Goal: Task Accomplishment & Management: Use online tool/utility

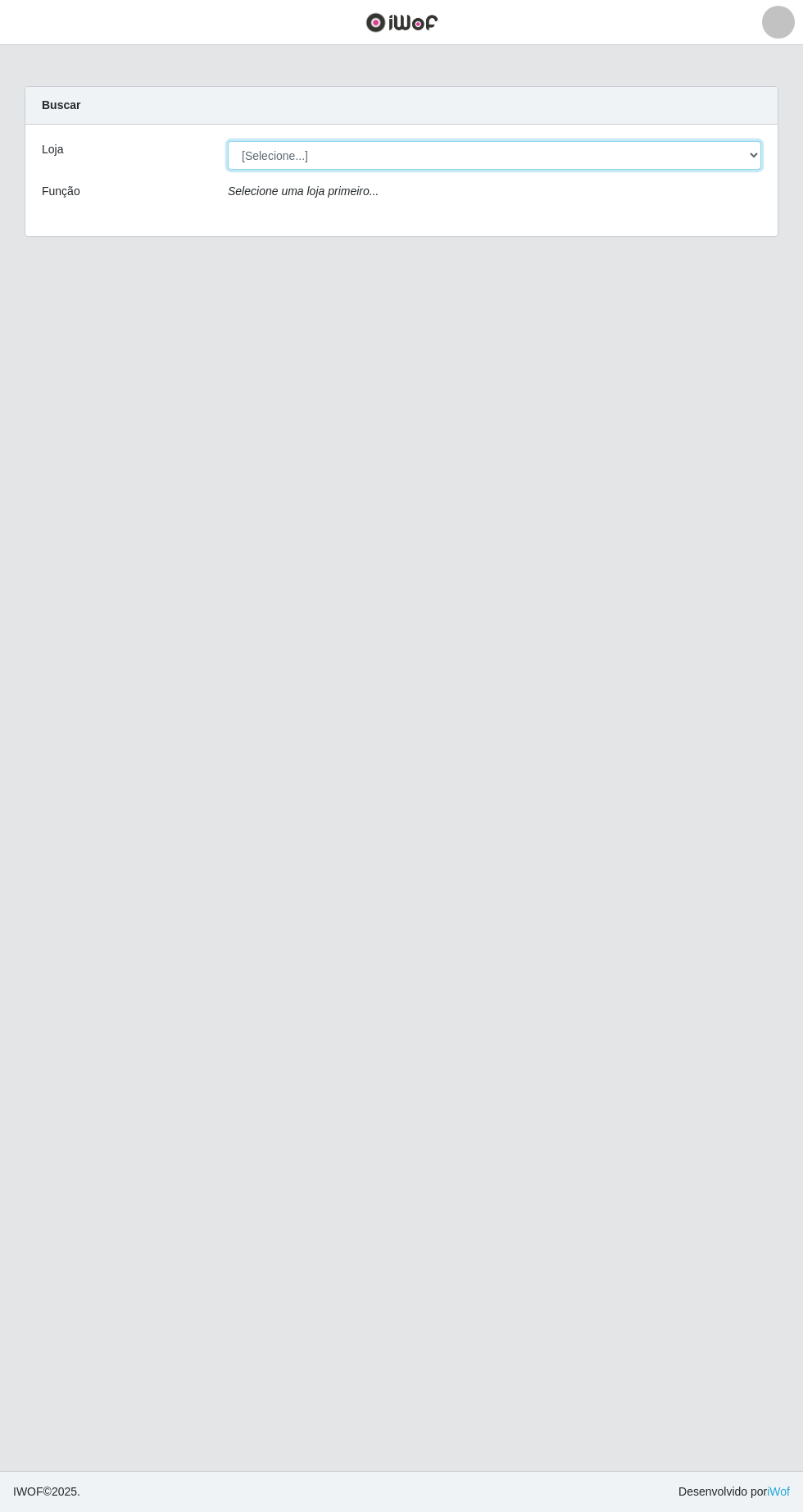
click at [251, 146] on select "[Selecione...] Extrabom - Loja 05 [GEOGRAPHIC_DATA]" at bounding box center [494, 155] width 534 height 29
select select "494"
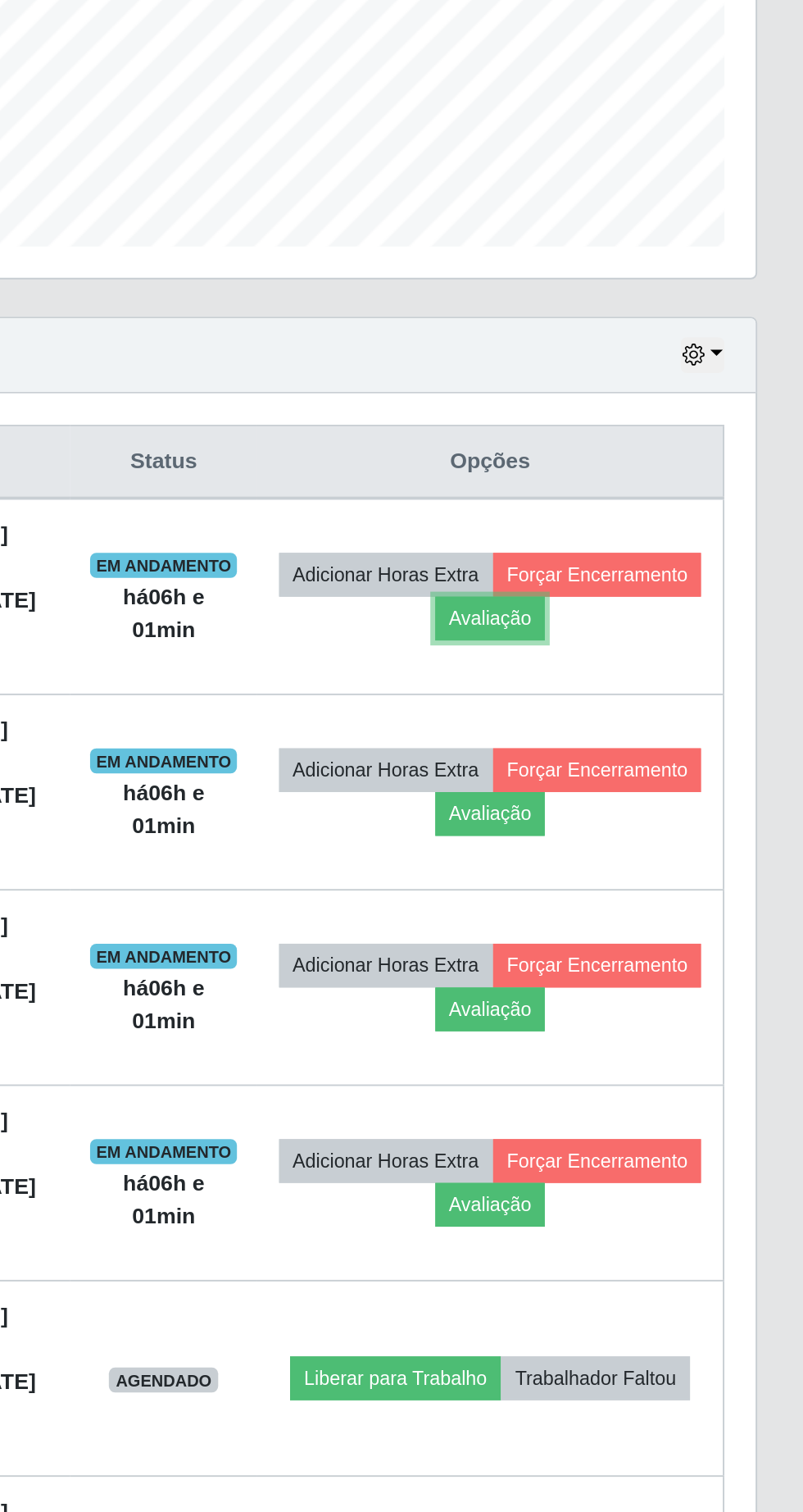
click at [668, 784] on button "Avaliação" at bounding box center [639, 781] width 58 height 23
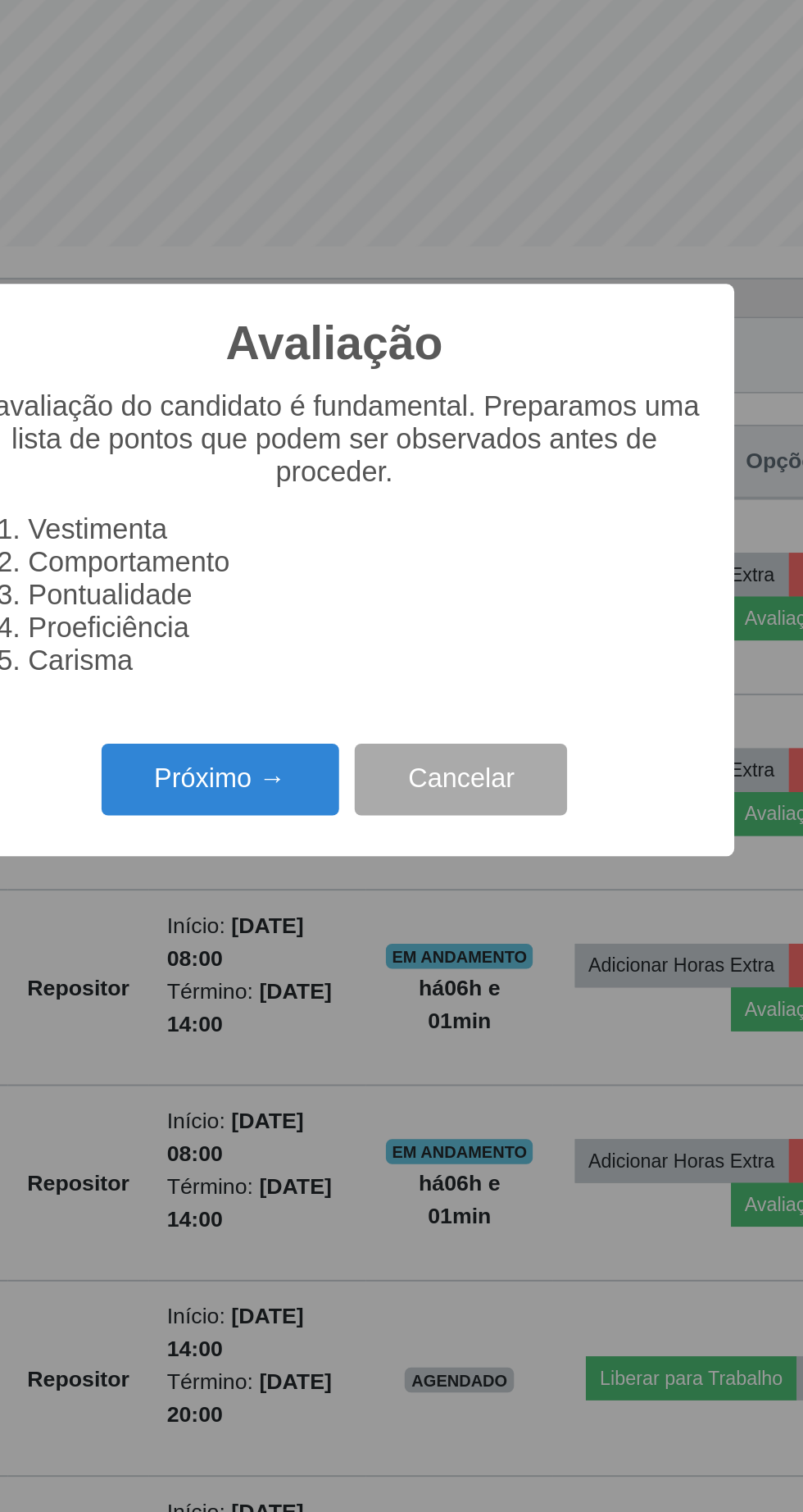
click at [324, 866] on button "Próximo →" at bounding box center [342, 866] width 125 height 39
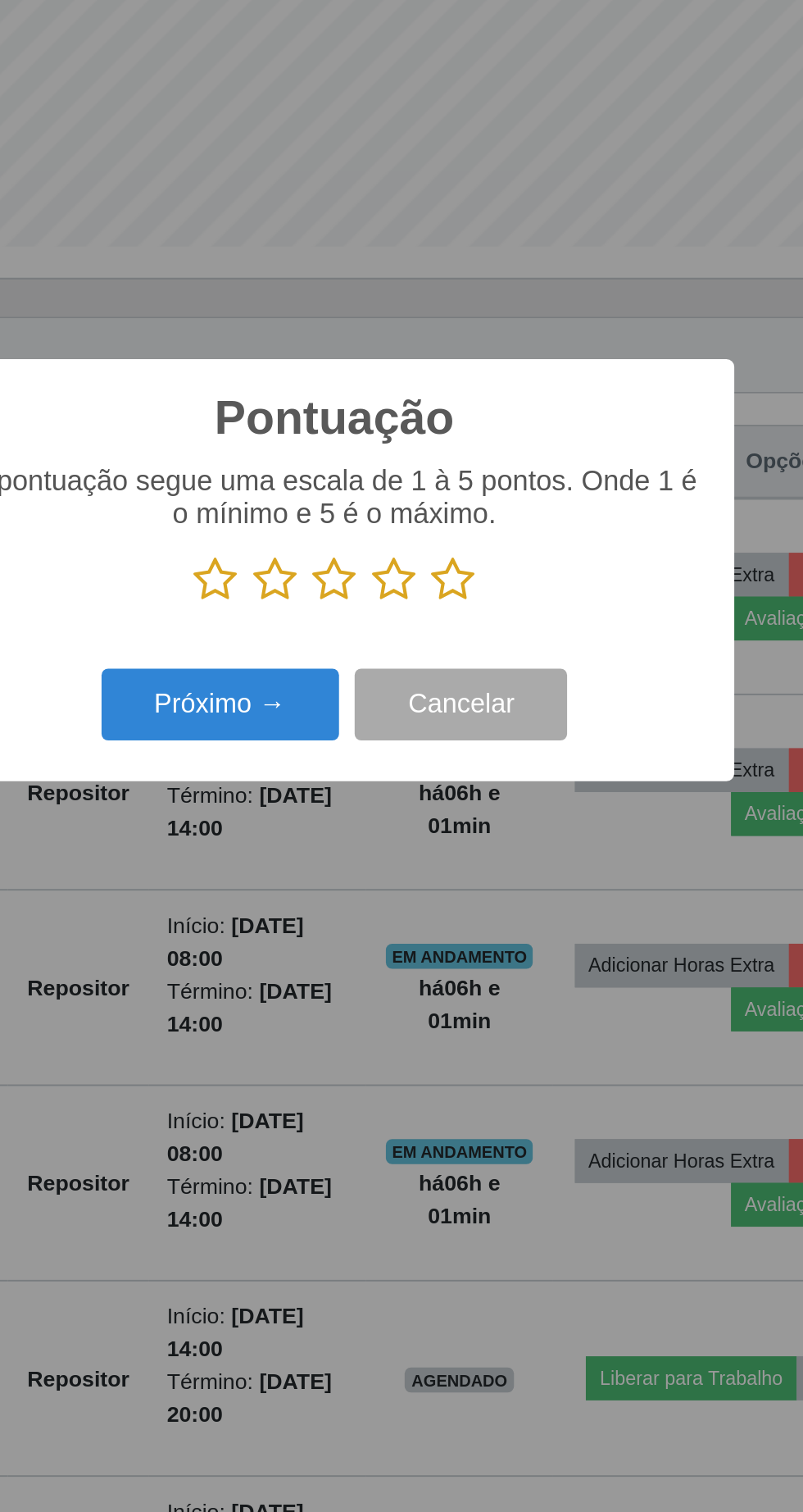
click at [471, 771] on icon at bounding box center [464, 760] width 23 height 24
click at [453, 773] on input "radio" at bounding box center [453, 773] width 0 height 0
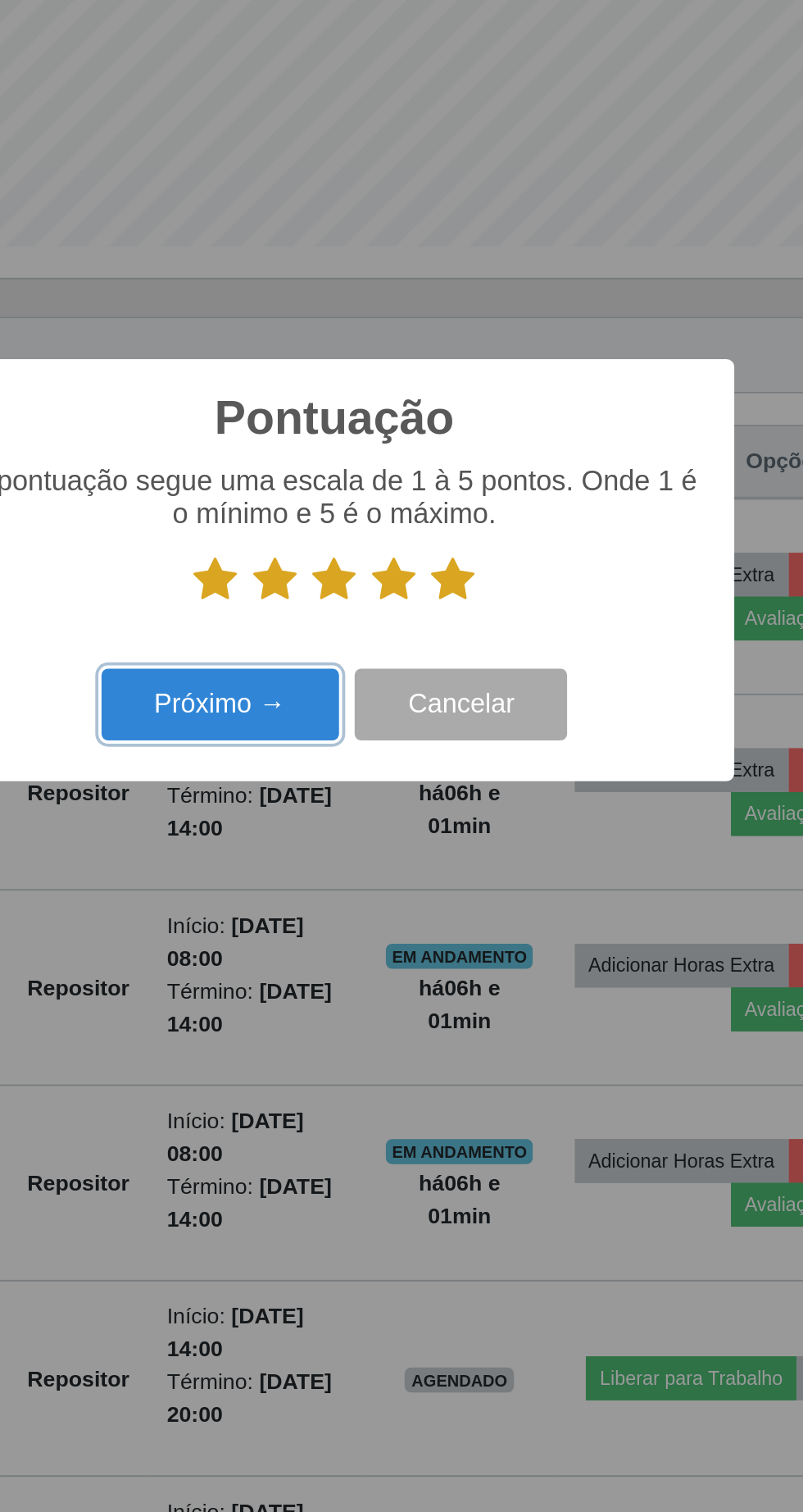
click at [362, 826] on button "Próximo →" at bounding box center [342, 827] width 125 height 39
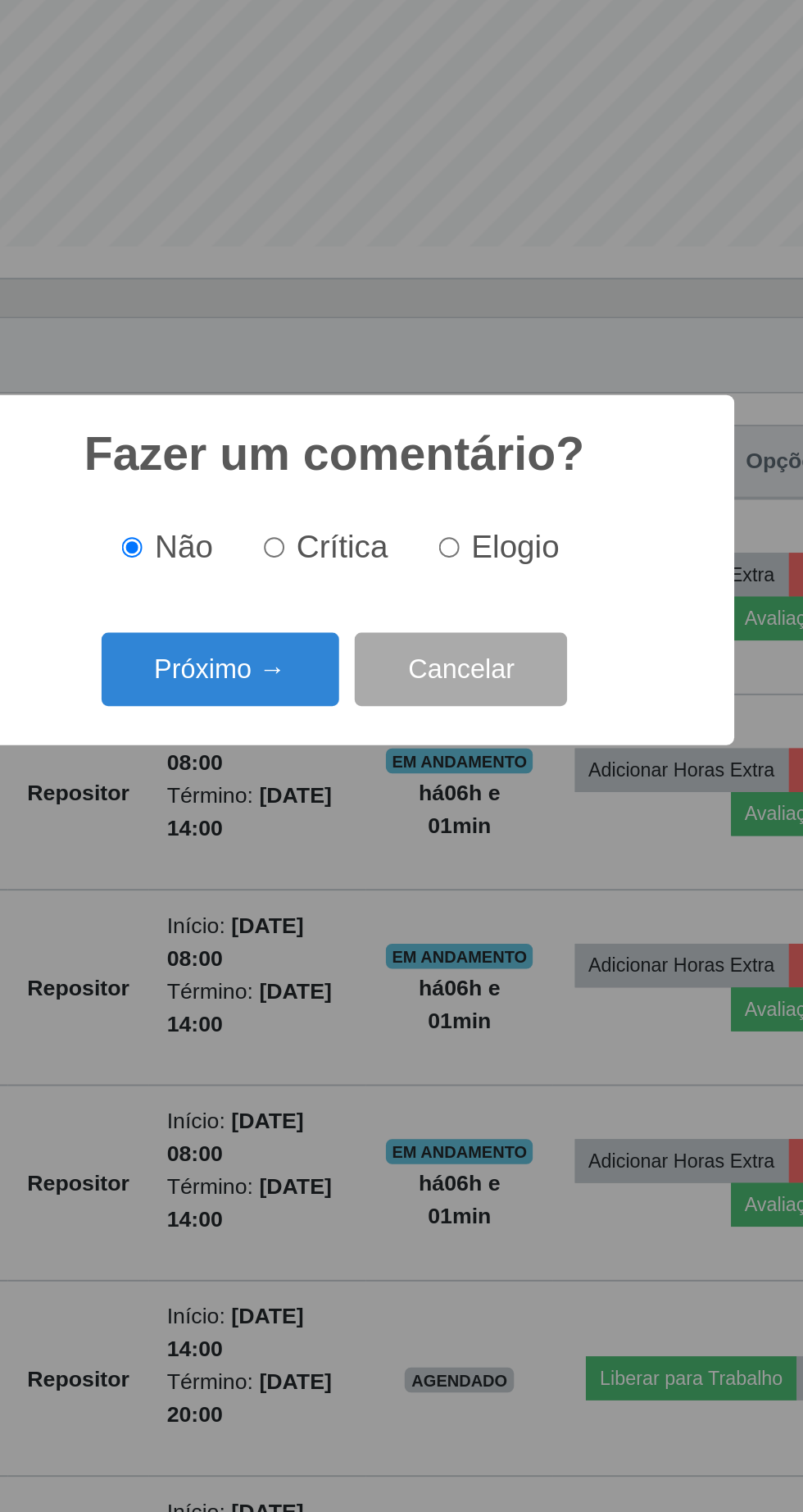
click at [483, 745] on span "Elogio" at bounding box center [497, 743] width 46 height 18
click at [467, 745] on input "Elogio" at bounding box center [461, 743] width 11 height 11
radio input "true"
click at [365, 814] on button "Próximo →" at bounding box center [342, 808] width 125 height 39
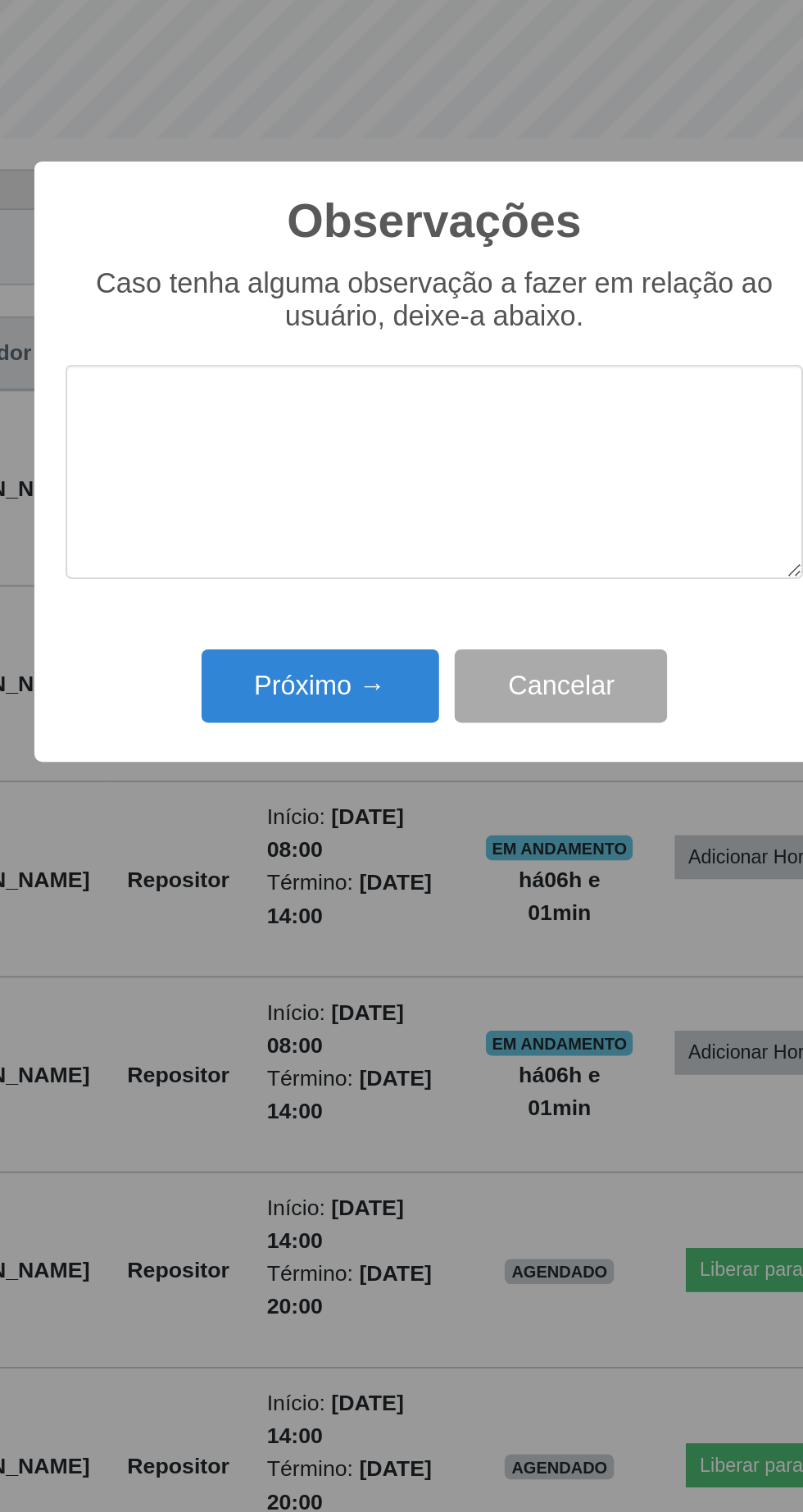
click at [354, 814] on textarea at bounding box center [402, 761] width 387 height 112
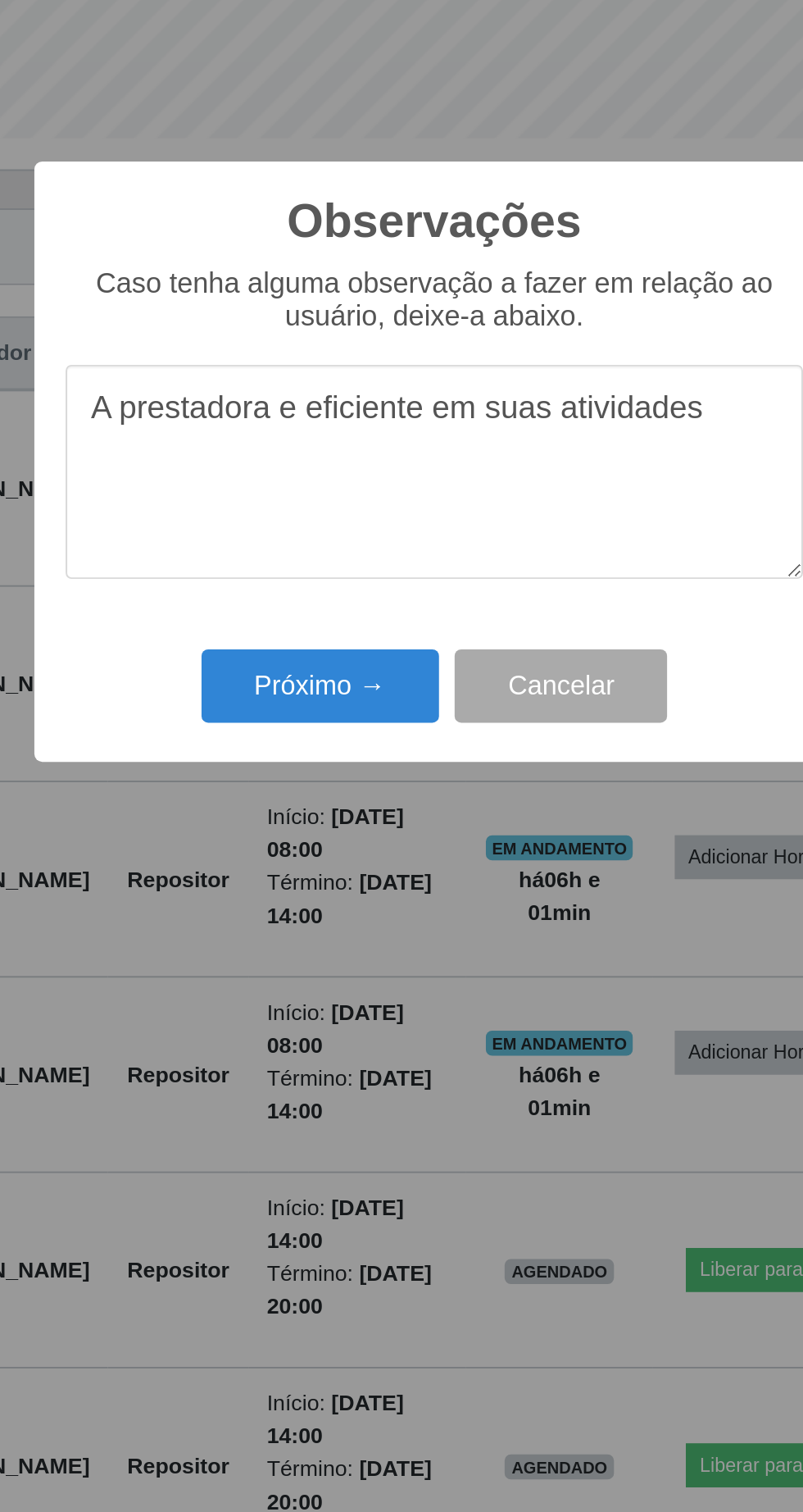
type textarea "A prestadora e eficiente em suas atividades"
click at [335, 884] on button "Próximo →" at bounding box center [342, 874] width 125 height 39
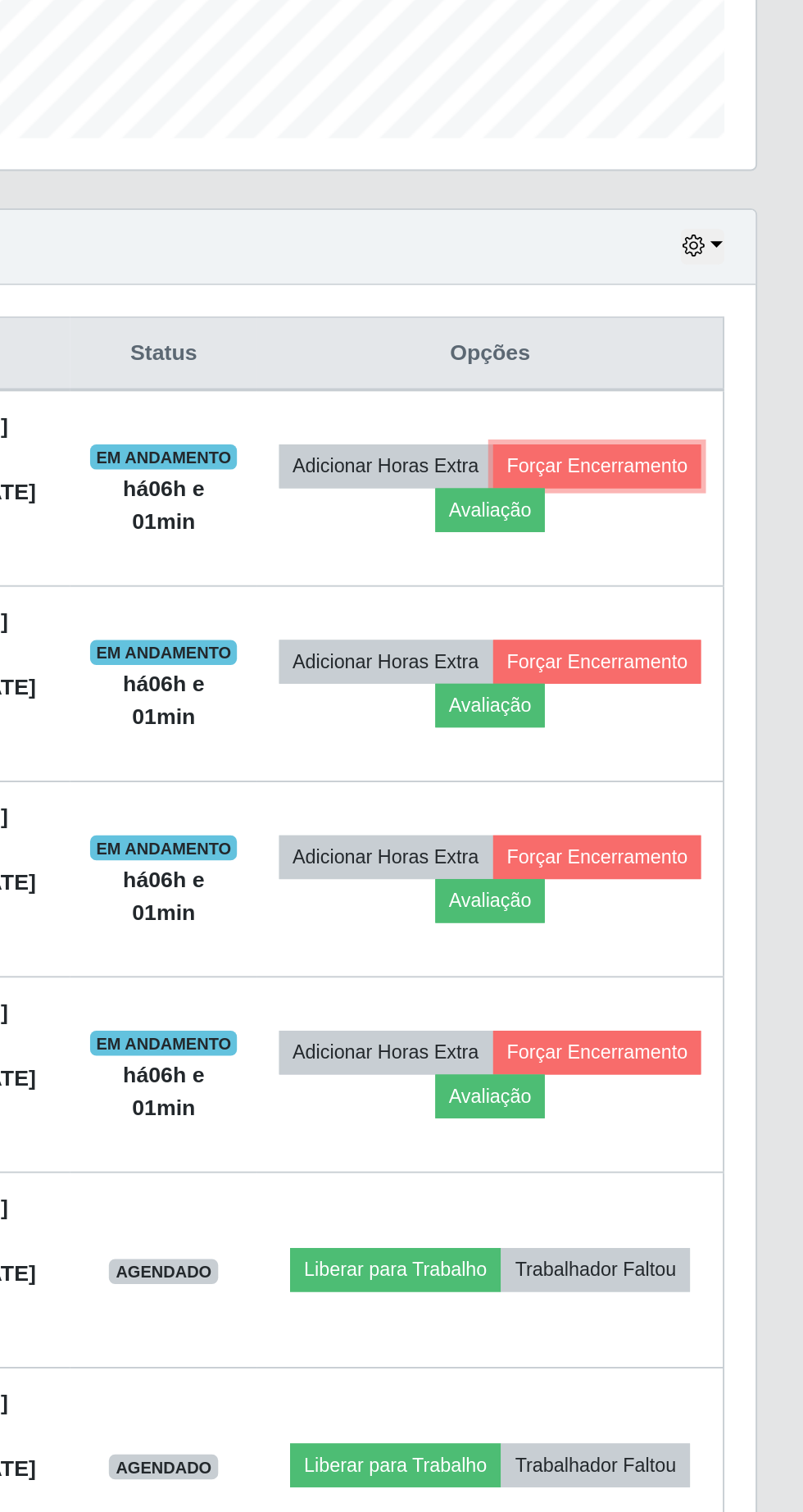
click at [640, 770] on button "Forçar Encerramento" at bounding box center [695, 759] width 110 height 23
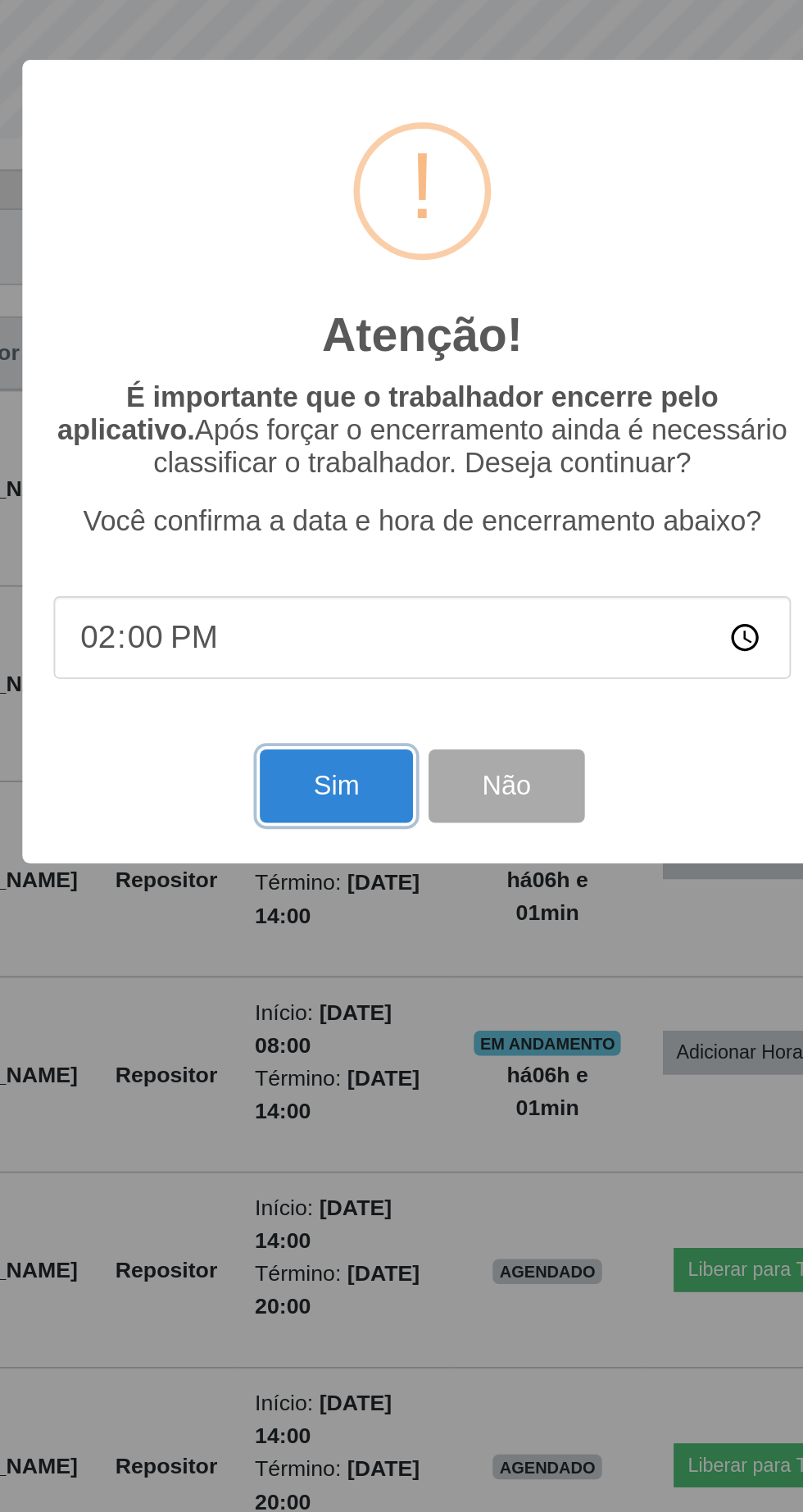
click at [340, 922] on button "Sim" at bounding box center [356, 926] width 79 height 39
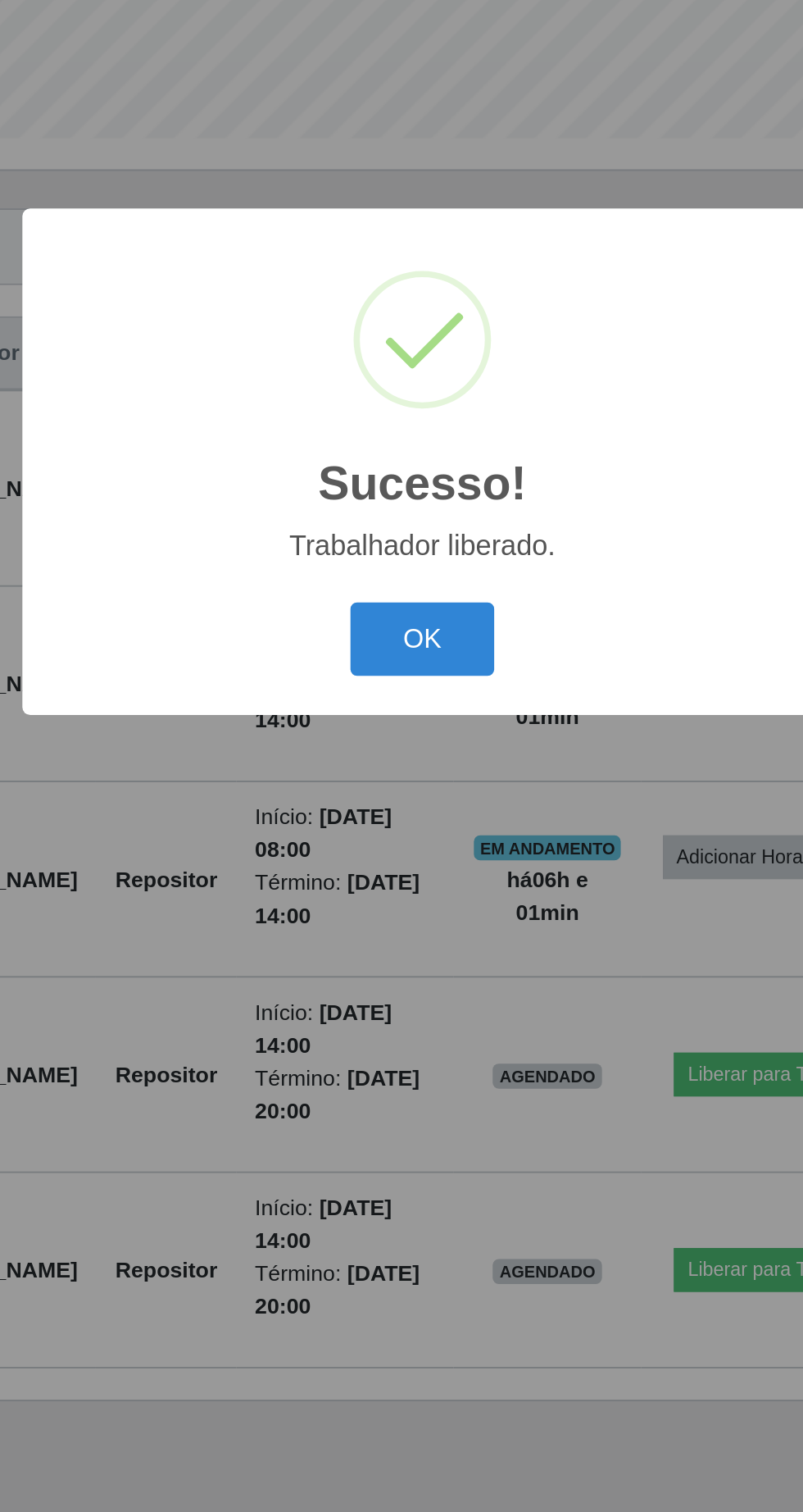
click at [419, 849] on button "OK" at bounding box center [402, 849] width 76 height 39
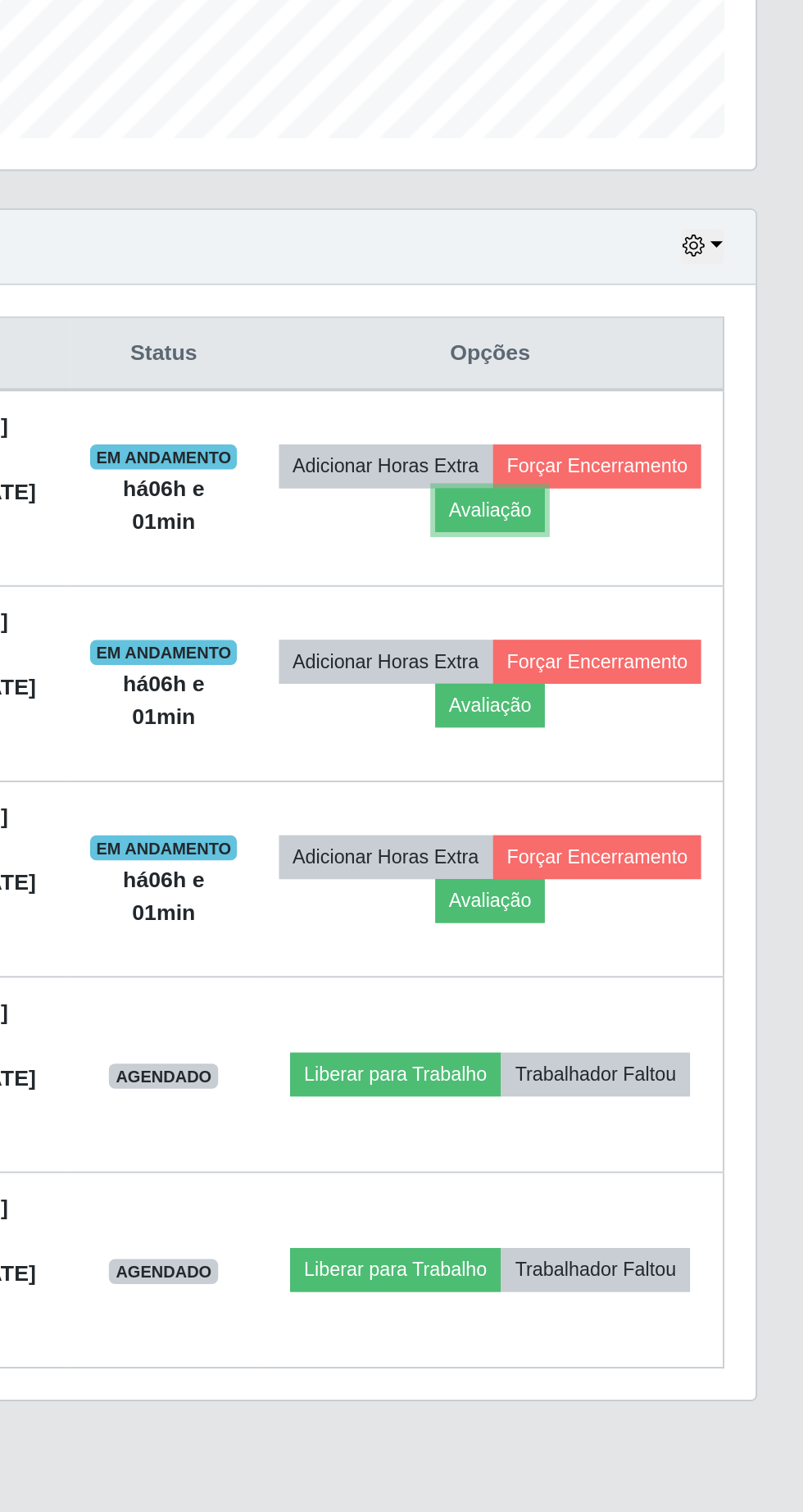
click at [668, 786] on button "Avaliação" at bounding box center [639, 781] width 58 height 23
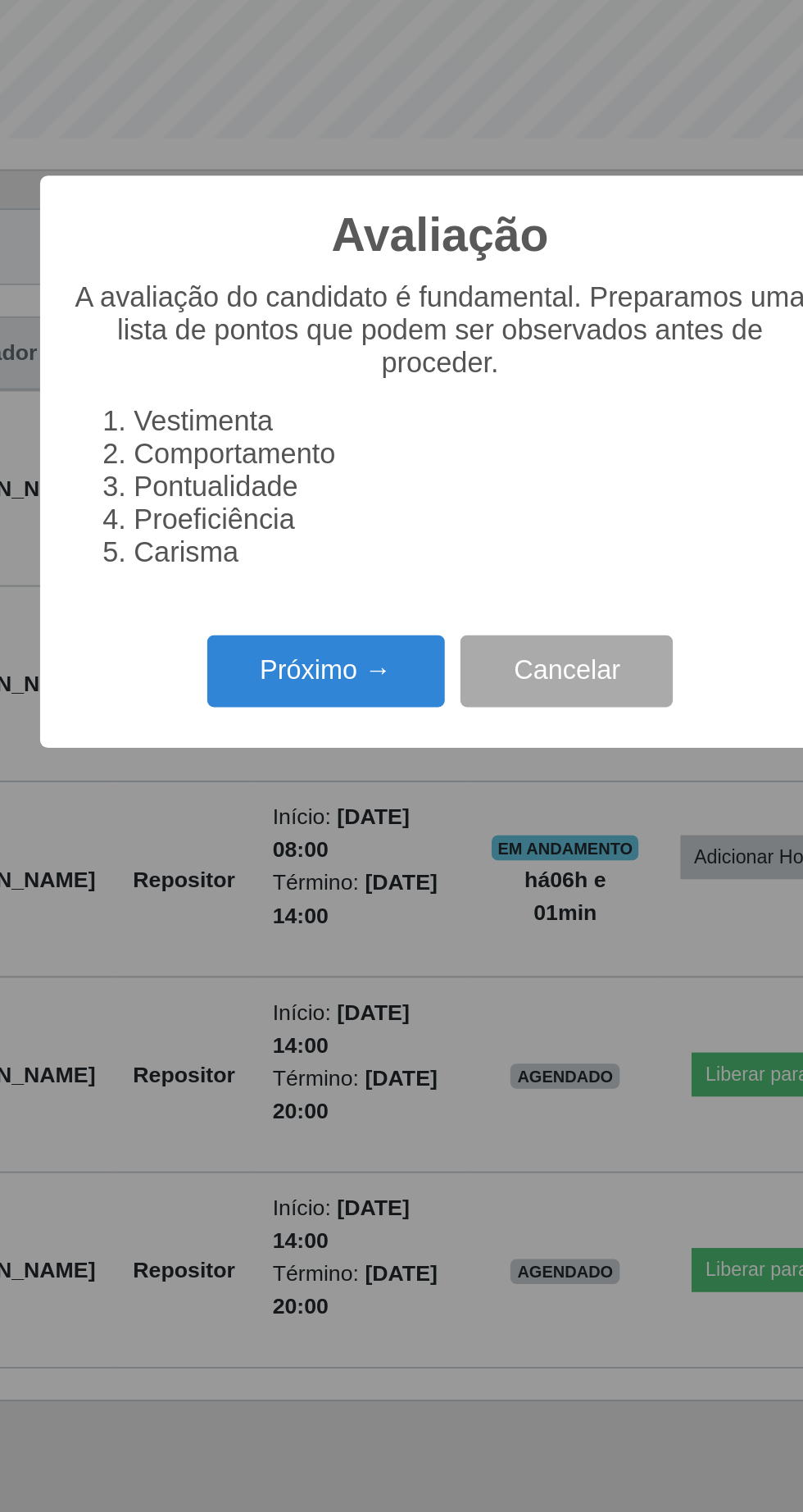
click at [351, 868] on button "Próximo →" at bounding box center [342, 866] width 125 height 39
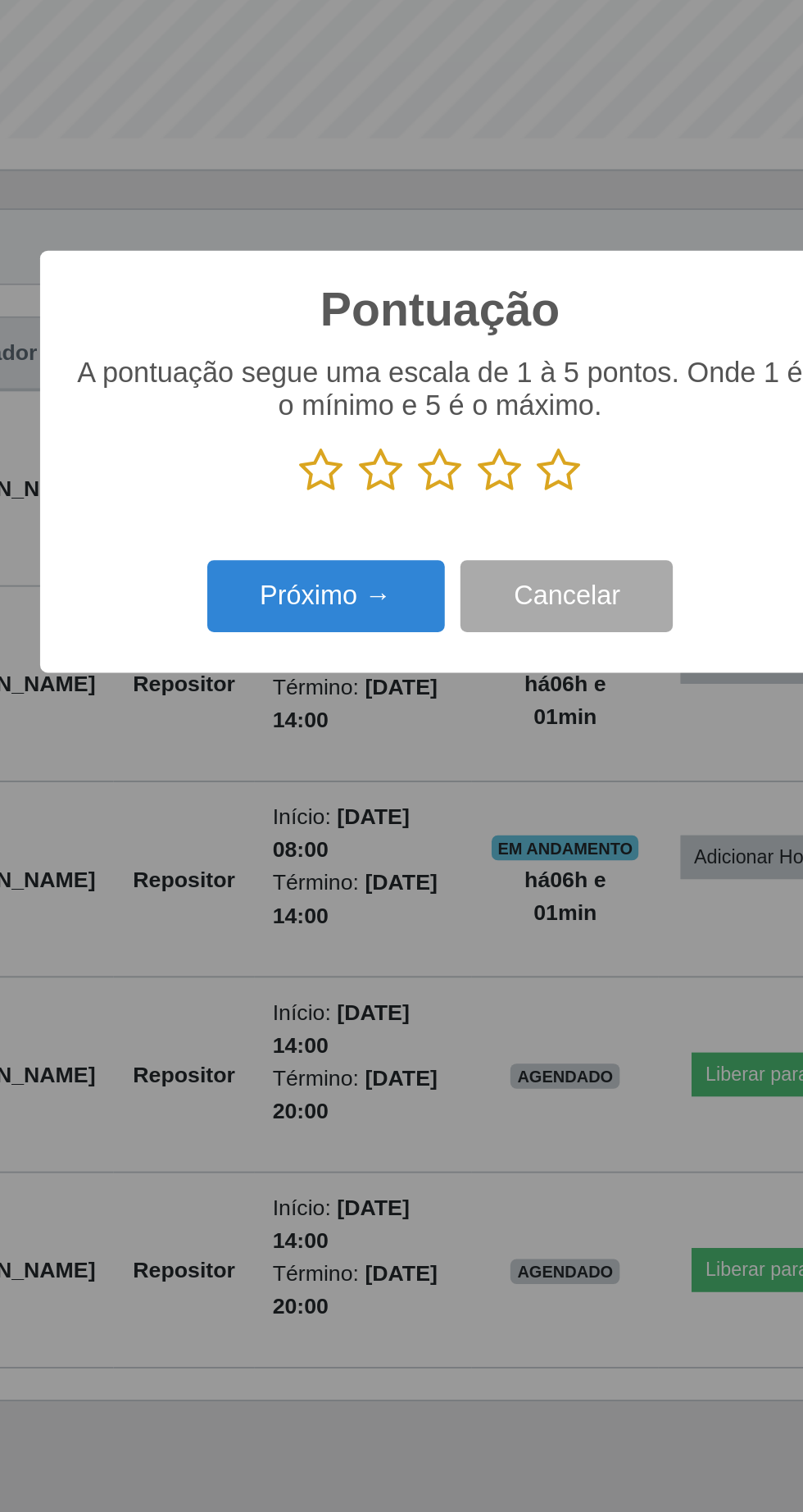
click at [486, 766] on p at bounding box center [402, 760] width 387 height 24
click at [465, 764] on icon at bounding box center [464, 760] width 23 height 24
click at [453, 773] on input "radio" at bounding box center [453, 773] width 0 height 0
click at [350, 824] on button "Próximo →" at bounding box center [342, 827] width 125 height 39
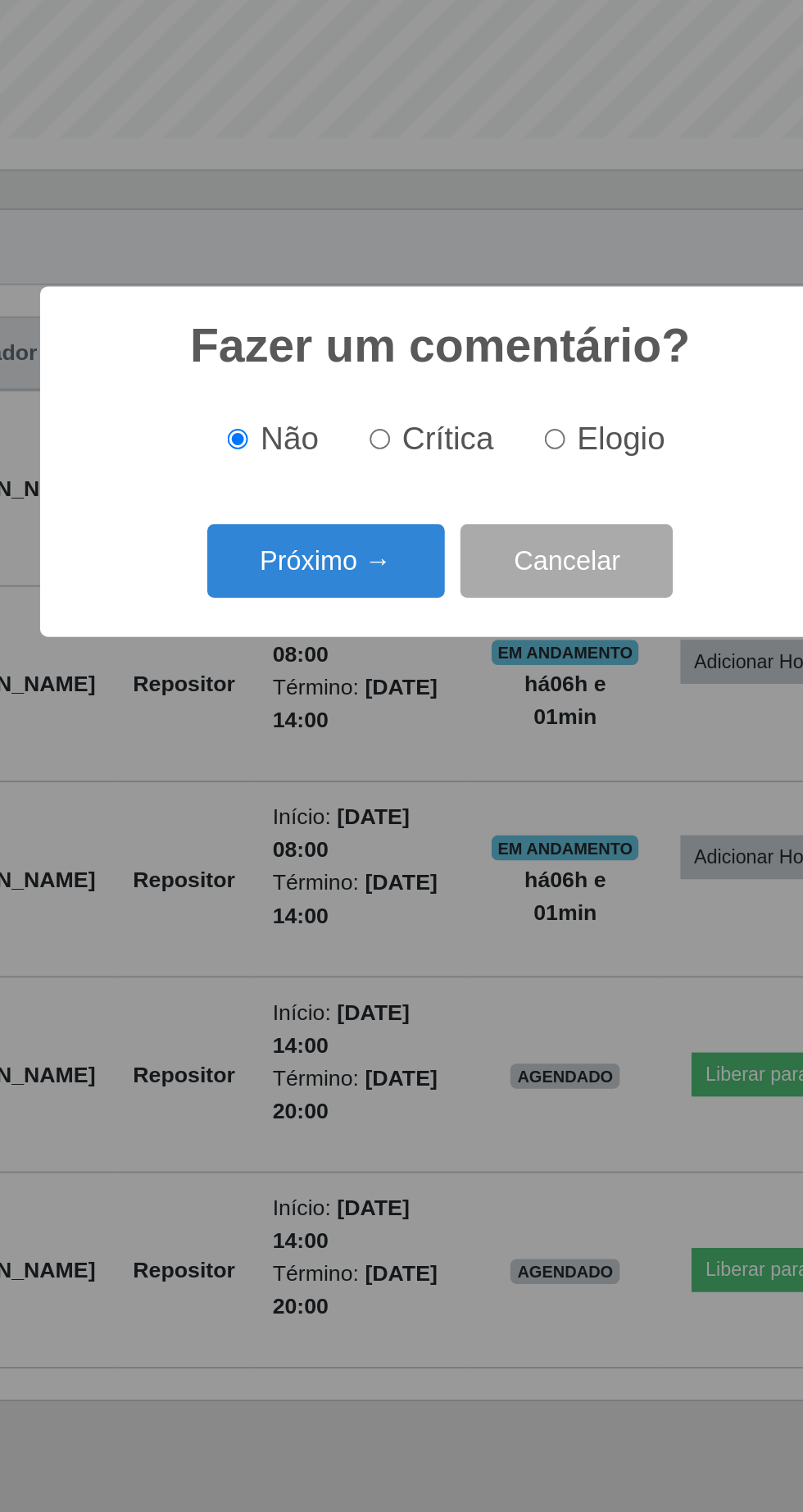
click at [466, 742] on input "Elogio" at bounding box center [461, 743] width 11 height 11
radio input "true"
click at [346, 816] on button "Próximo →" at bounding box center [342, 808] width 125 height 39
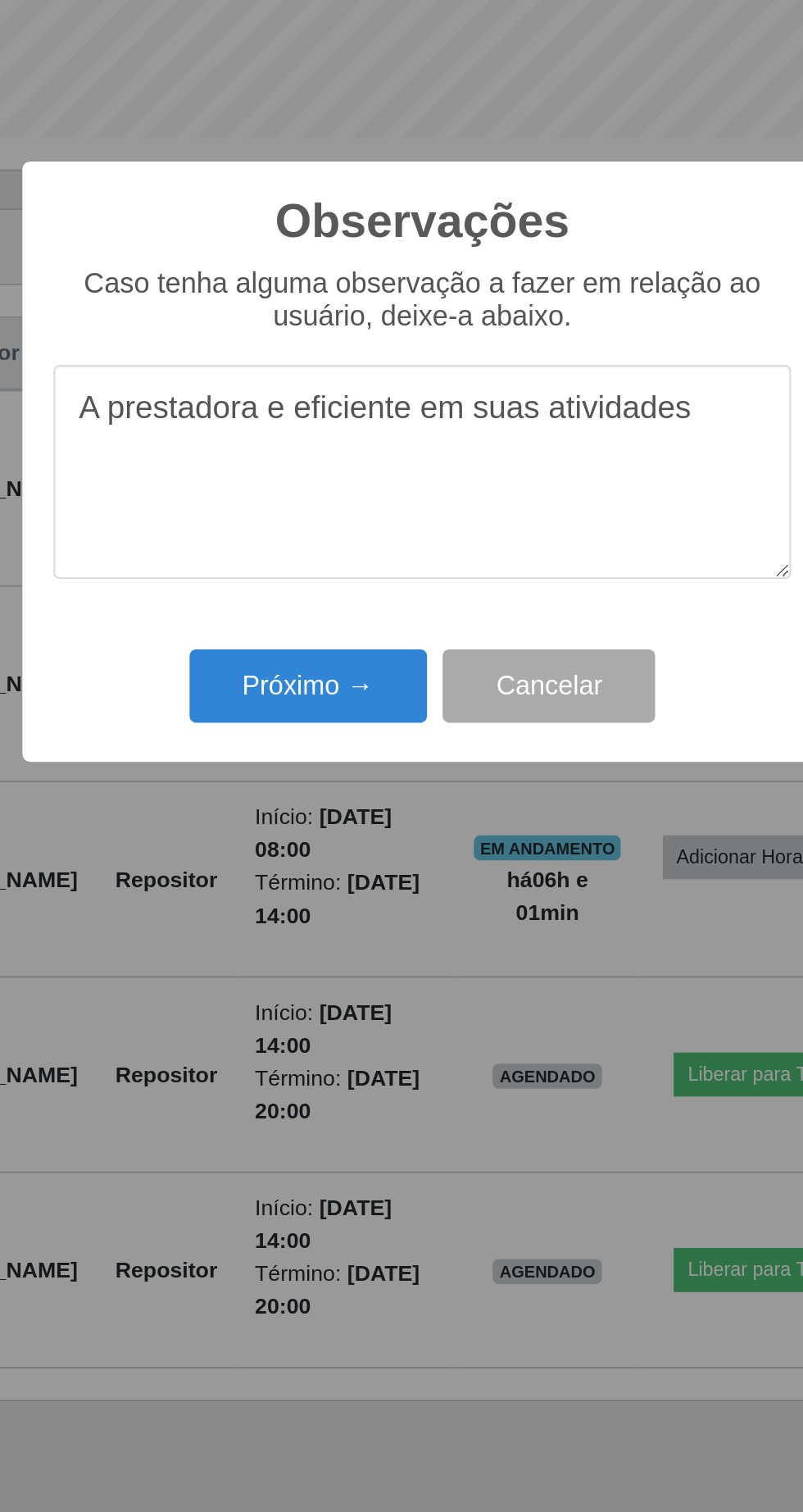
type textarea "A prestadora e eficiente em suas atividades"
click at [346, 867] on button "Próximo →" at bounding box center [342, 874] width 125 height 39
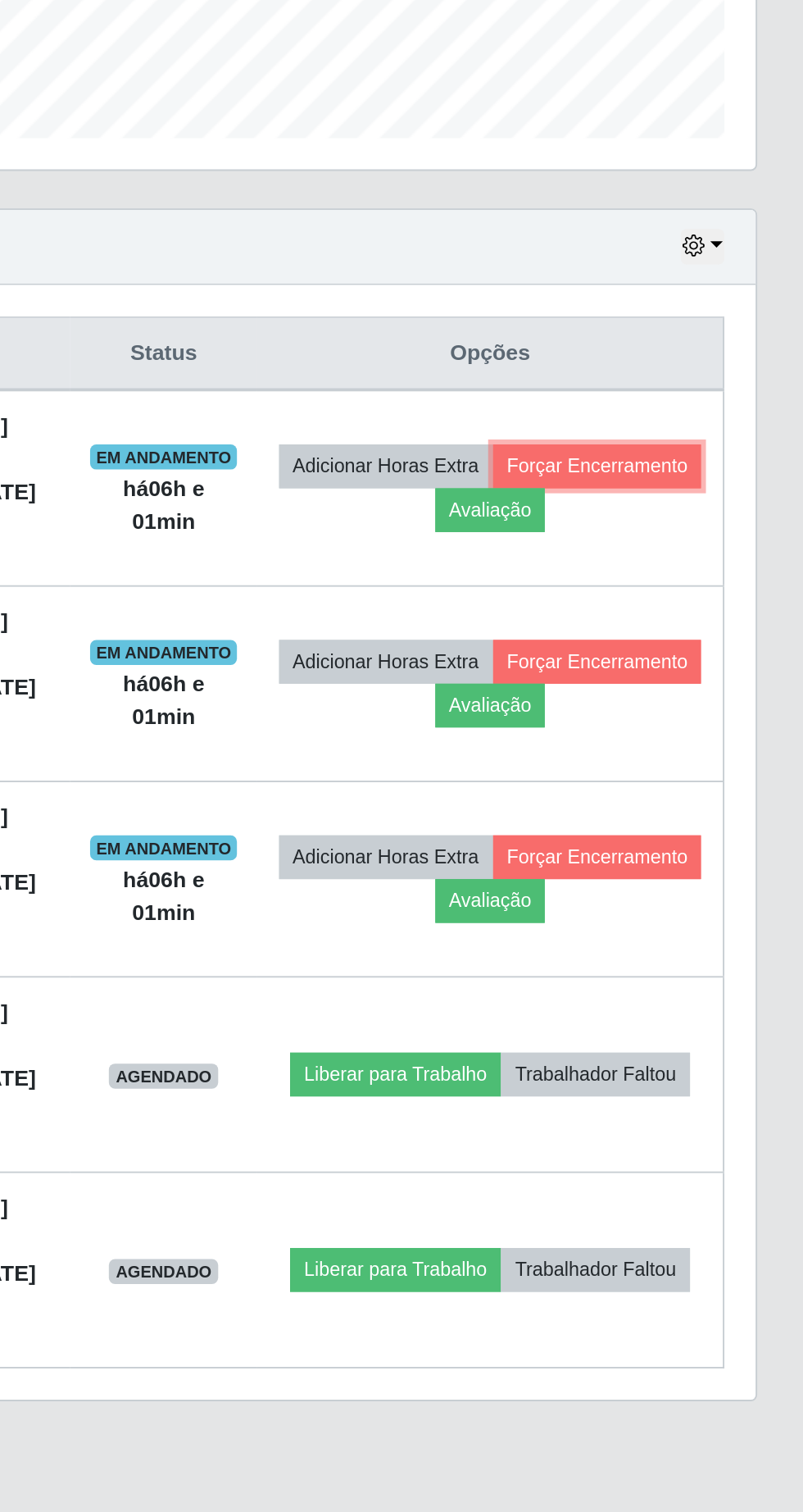
click at [640, 770] on button "Forçar Encerramento" at bounding box center [695, 759] width 110 height 23
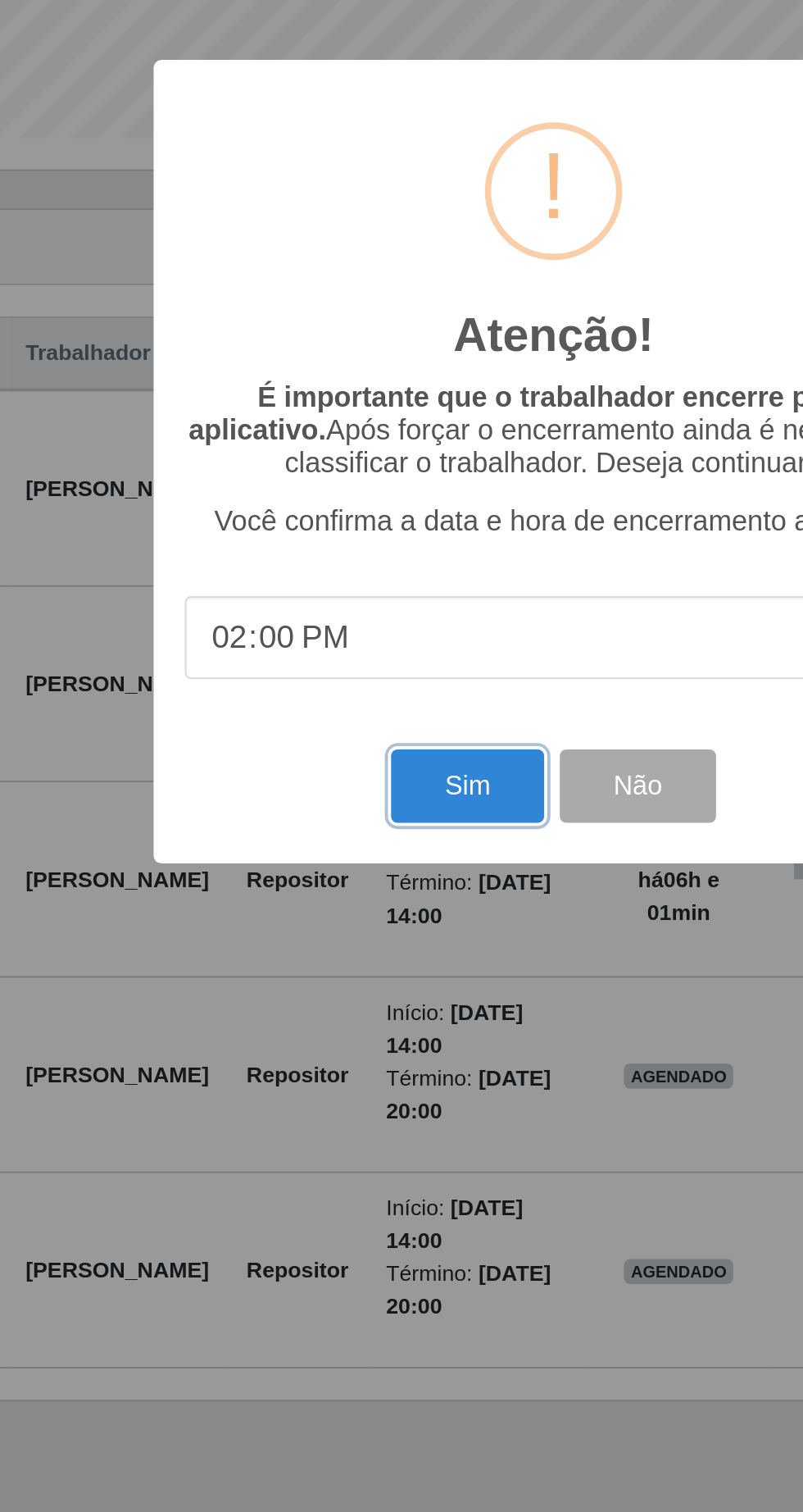
click at [334, 929] on button "Sim" at bounding box center [356, 926] width 79 height 39
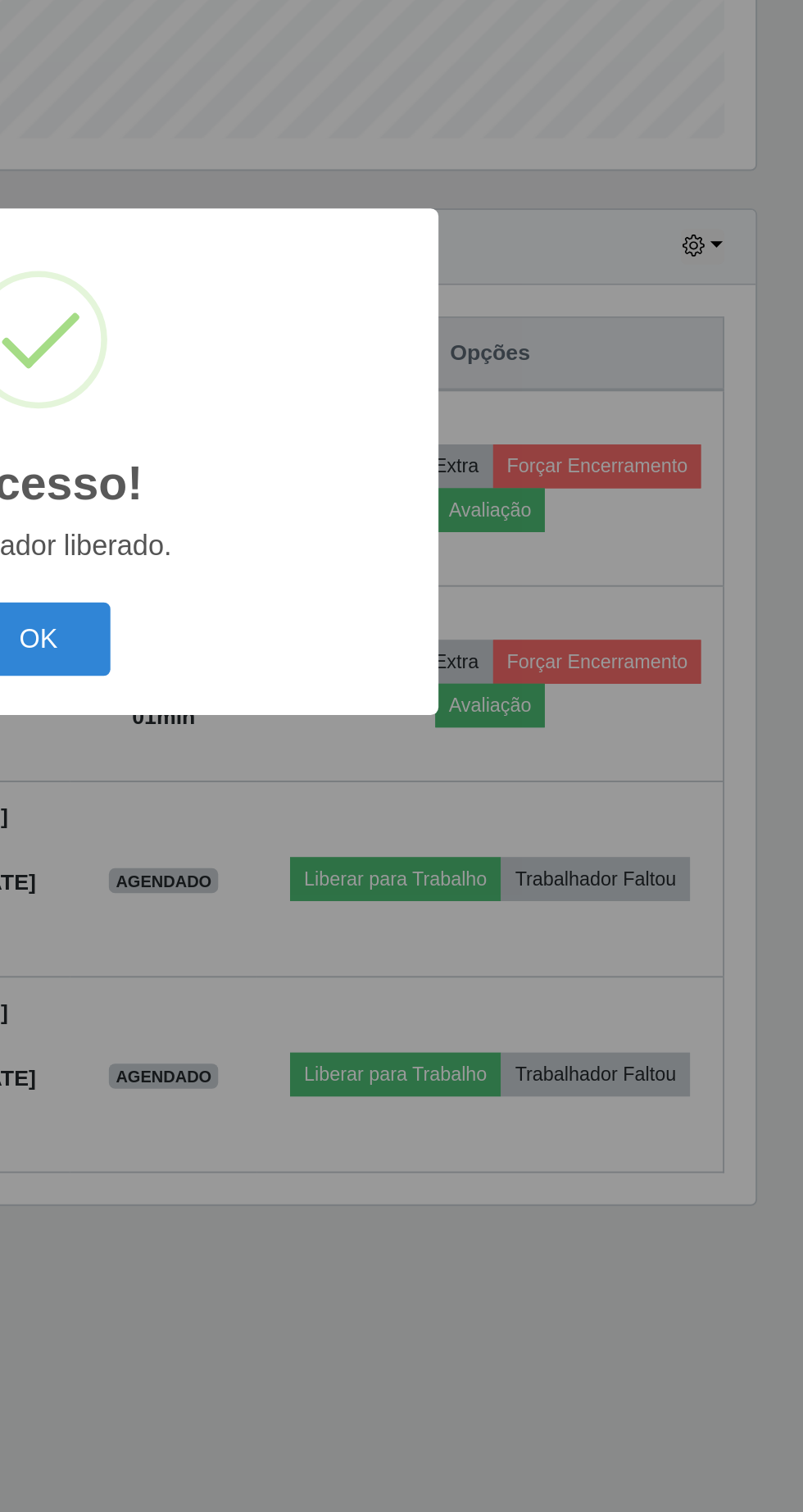
click at [422, 846] on button "OK" at bounding box center [402, 849] width 76 height 39
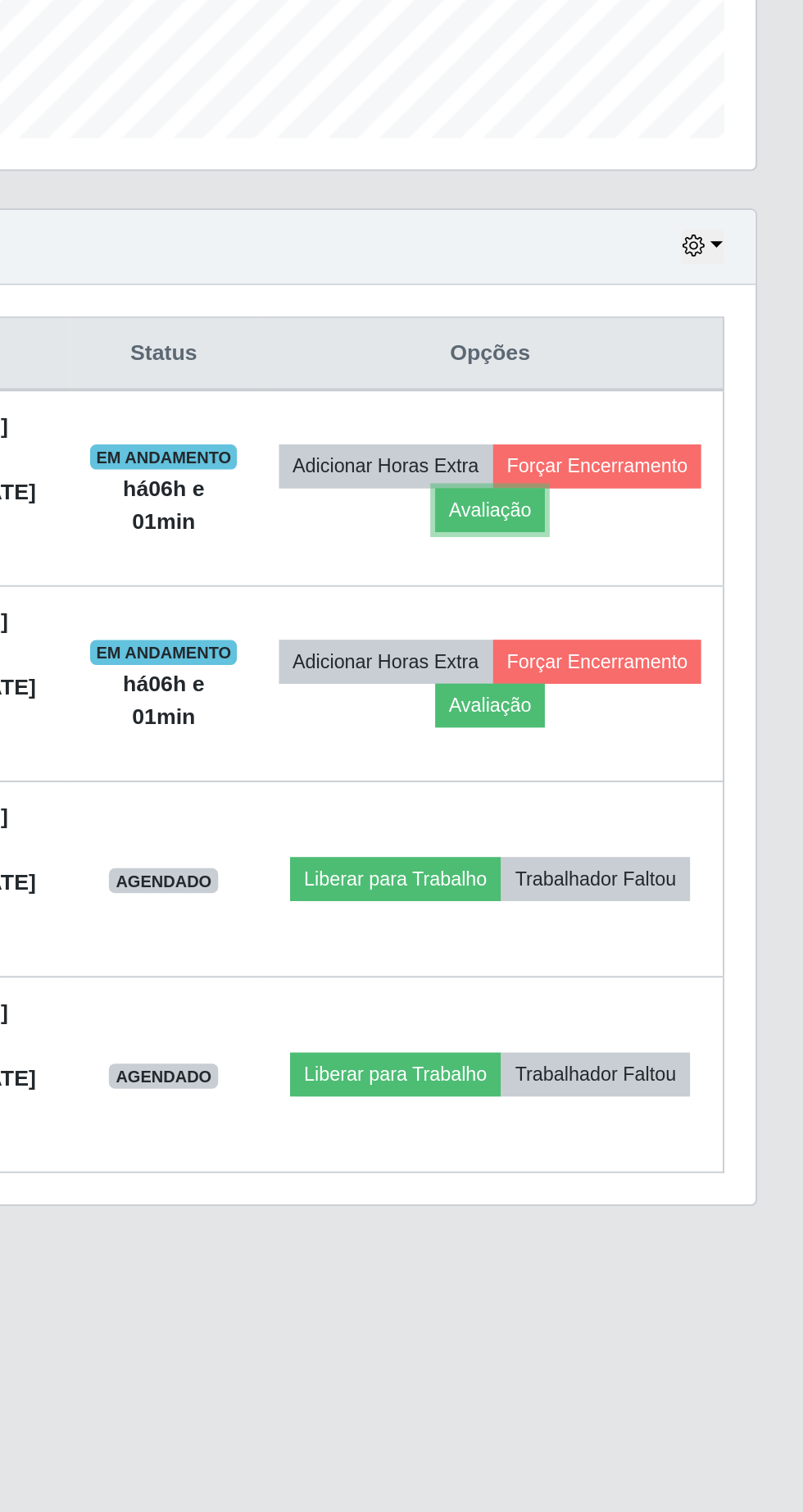
click at [668, 784] on button "Avaliação" at bounding box center [639, 781] width 58 height 23
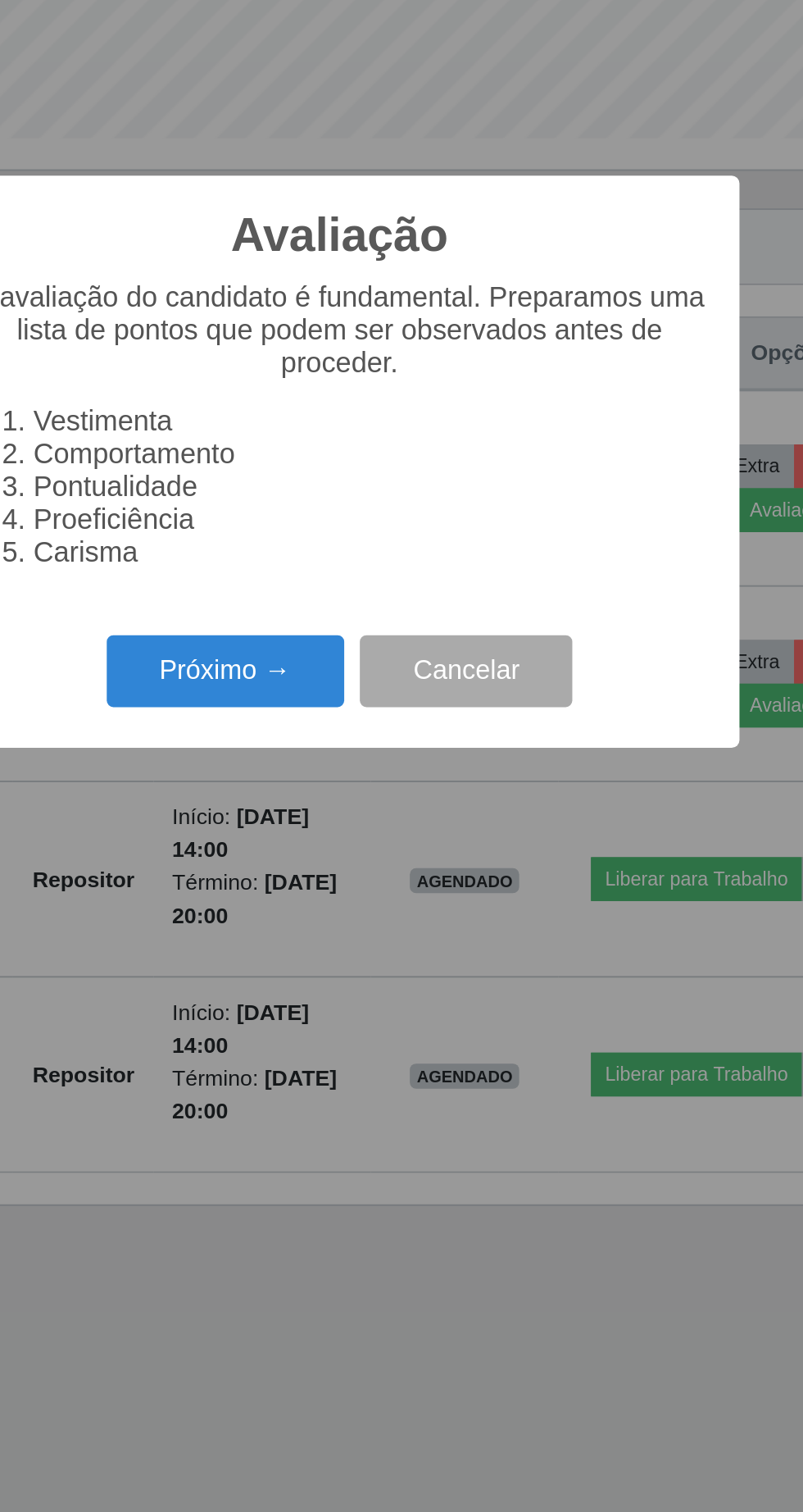
click at [340, 865] on button "Próximo →" at bounding box center [342, 866] width 125 height 39
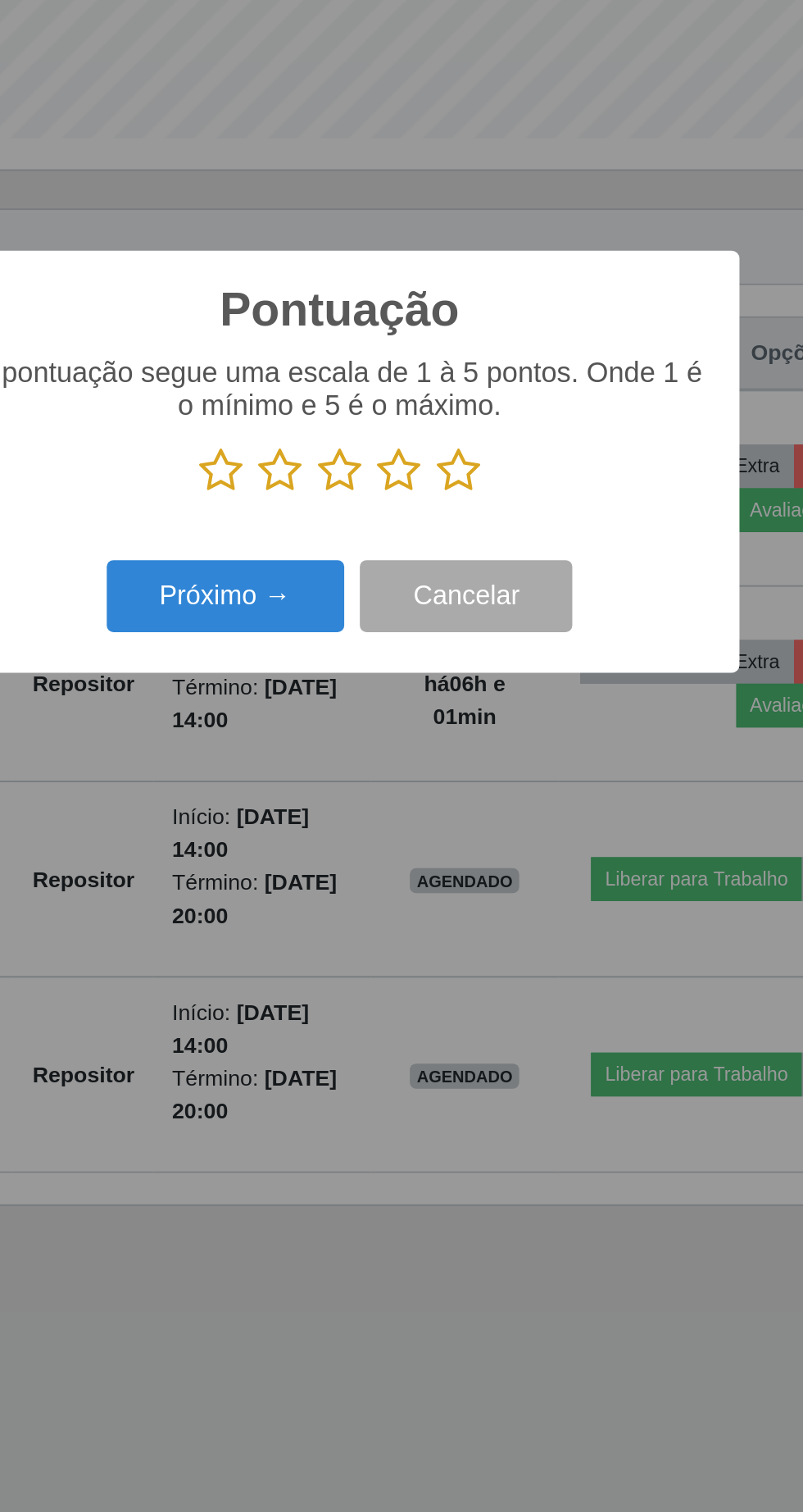
click at [472, 756] on icon at bounding box center [464, 760] width 23 height 24
click at [453, 773] on input "radio" at bounding box center [453, 773] width 0 height 0
click at [345, 829] on button "Próximo →" at bounding box center [342, 827] width 125 height 39
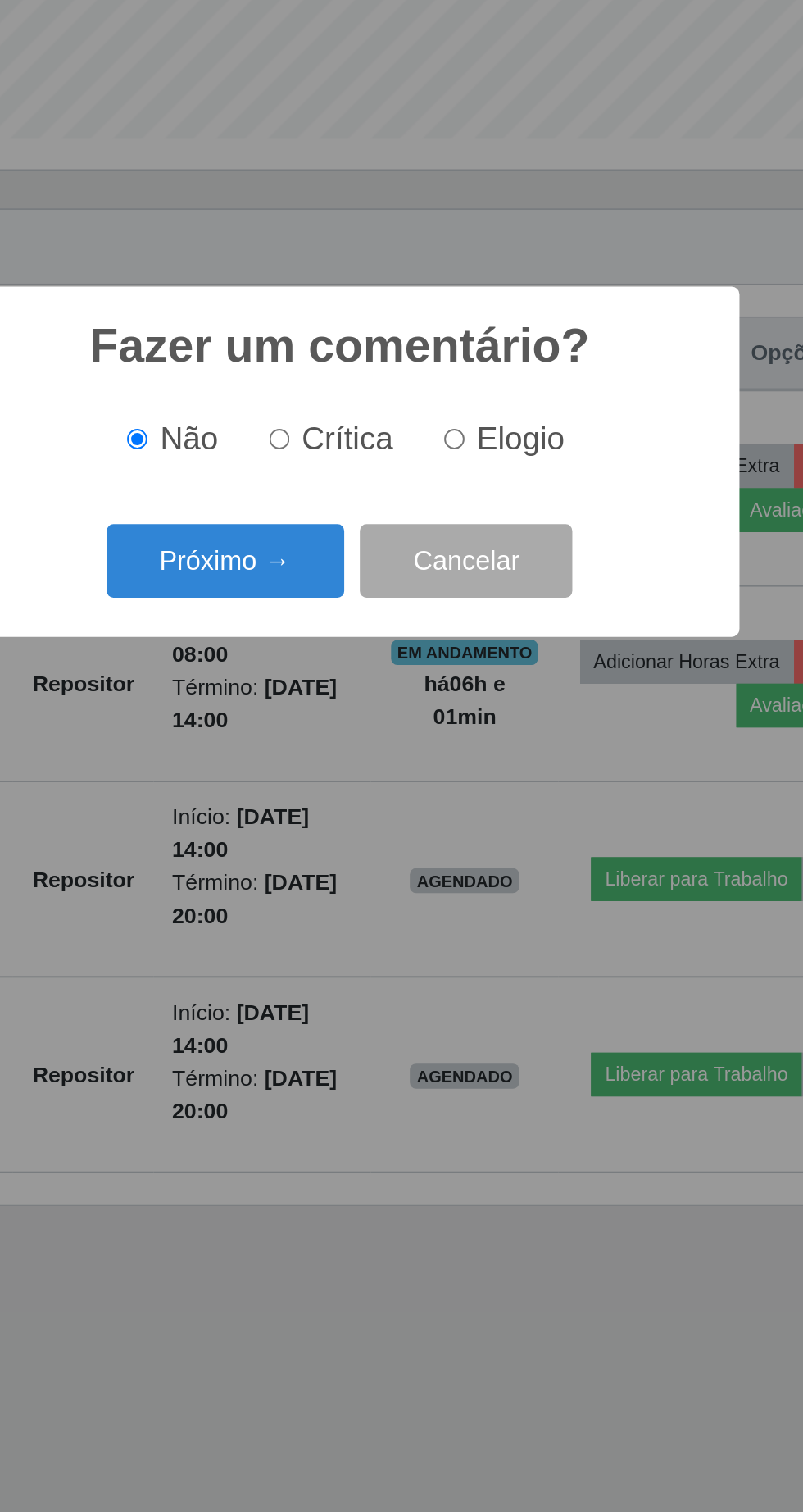
click at [465, 742] on input "Elogio" at bounding box center [461, 743] width 11 height 11
radio input "true"
click at [341, 823] on button "Próximo →" at bounding box center [342, 808] width 125 height 39
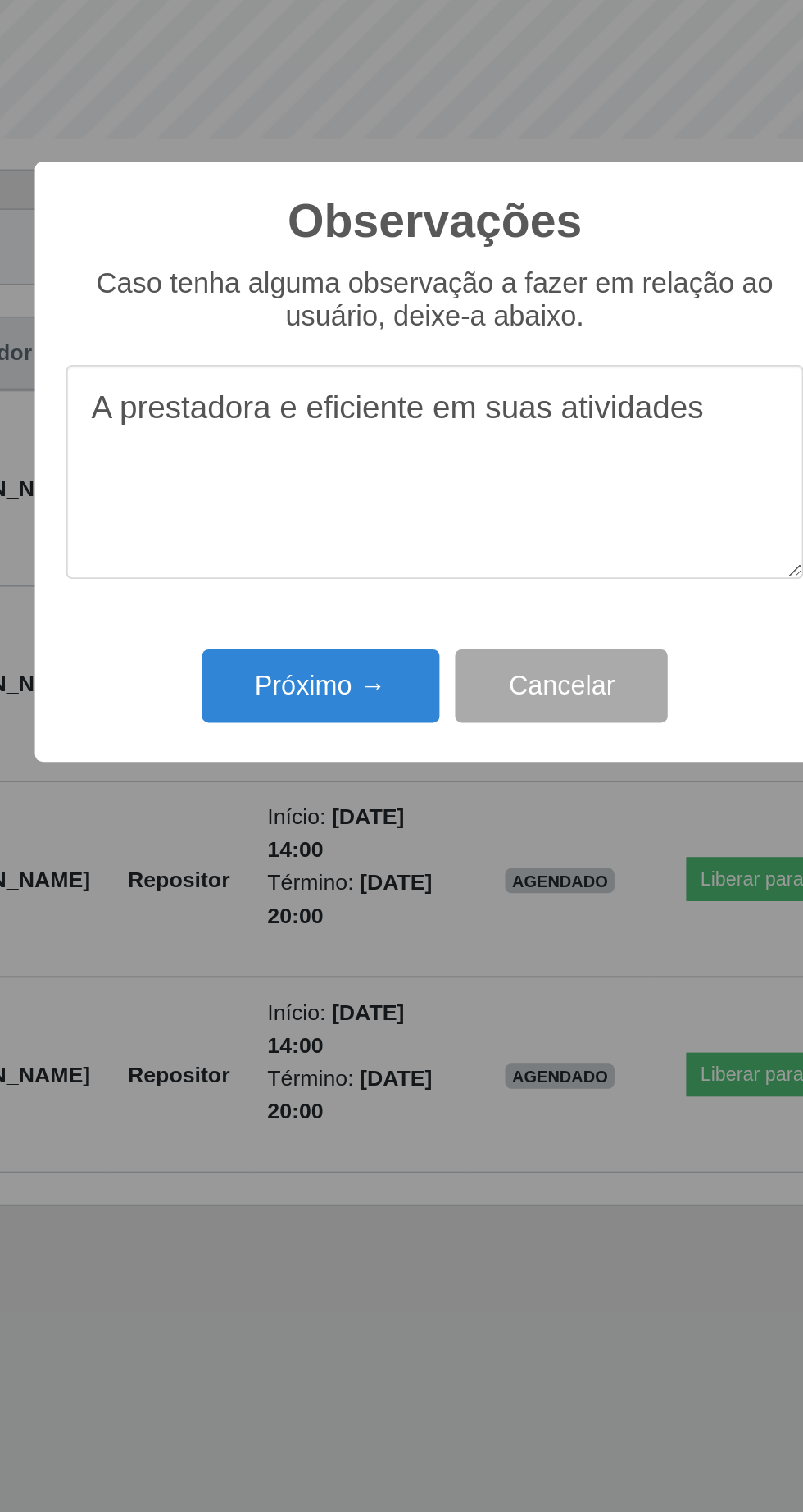
type textarea "A prestadora e eficiente em suas atividades"
click at [336, 873] on button "Próximo →" at bounding box center [342, 874] width 125 height 39
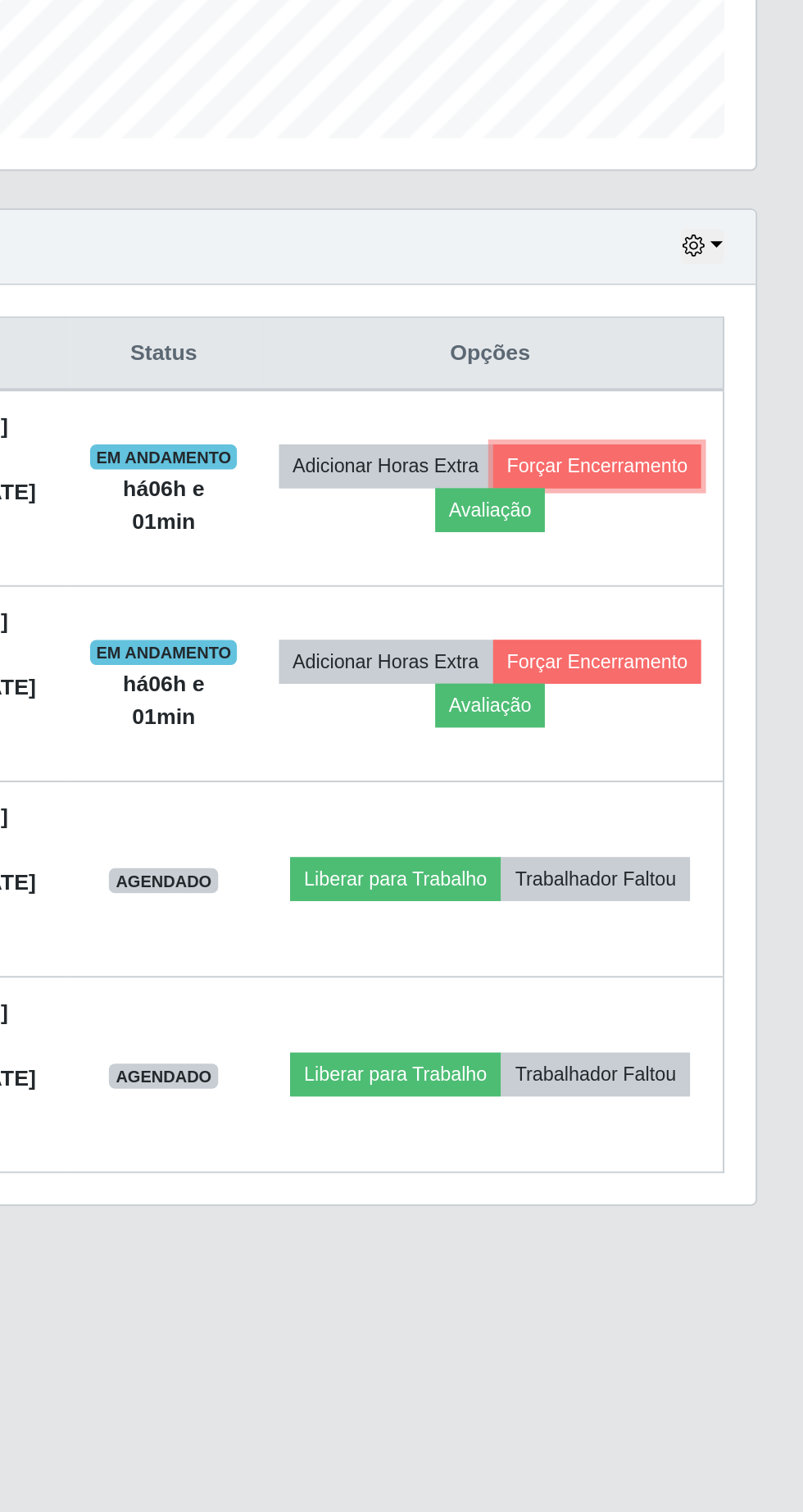
click at [640, 770] on button "Forçar Encerramento" at bounding box center [695, 759] width 110 height 23
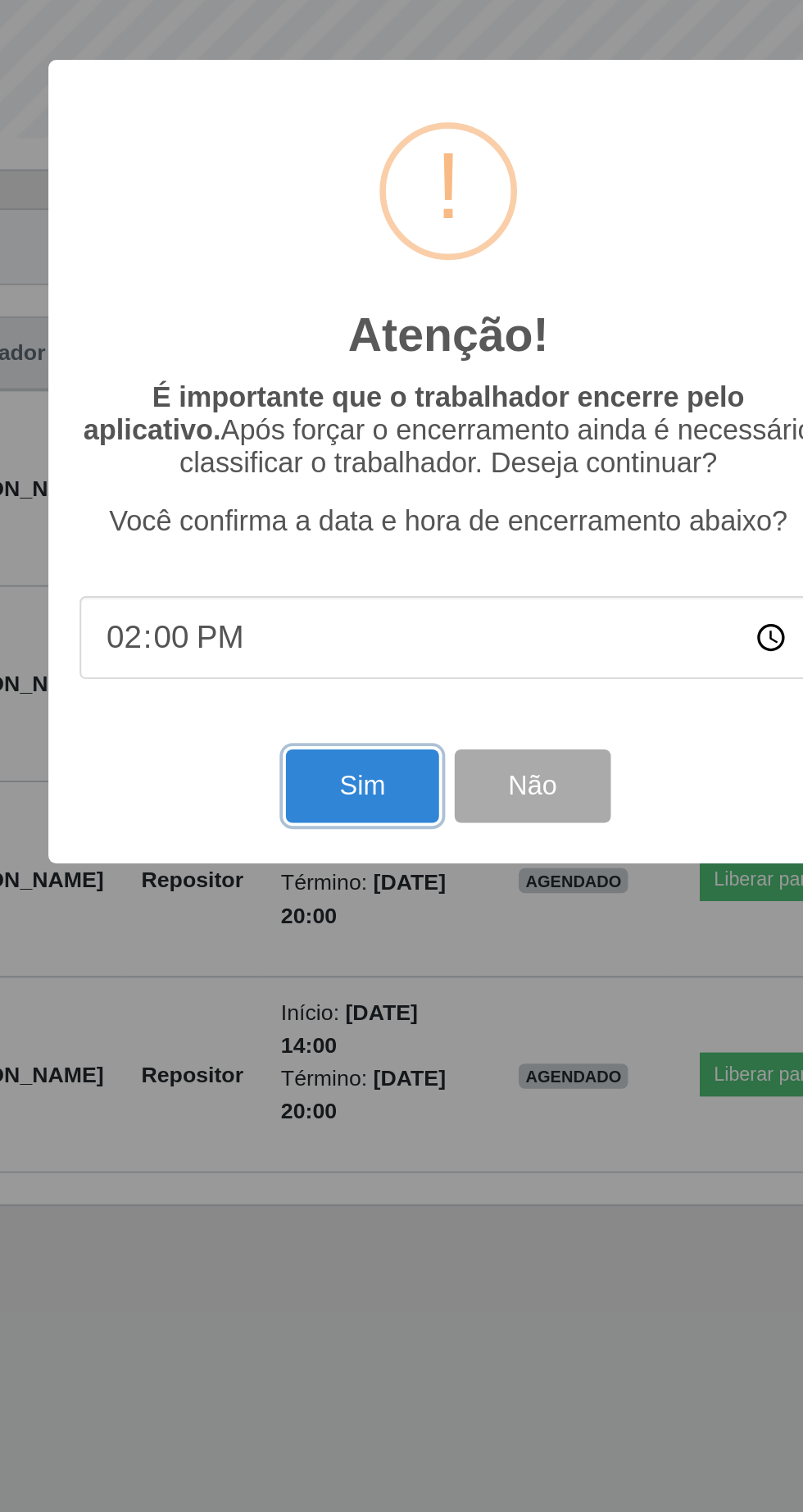
click at [342, 920] on button "Sim" at bounding box center [356, 926] width 79 height 39
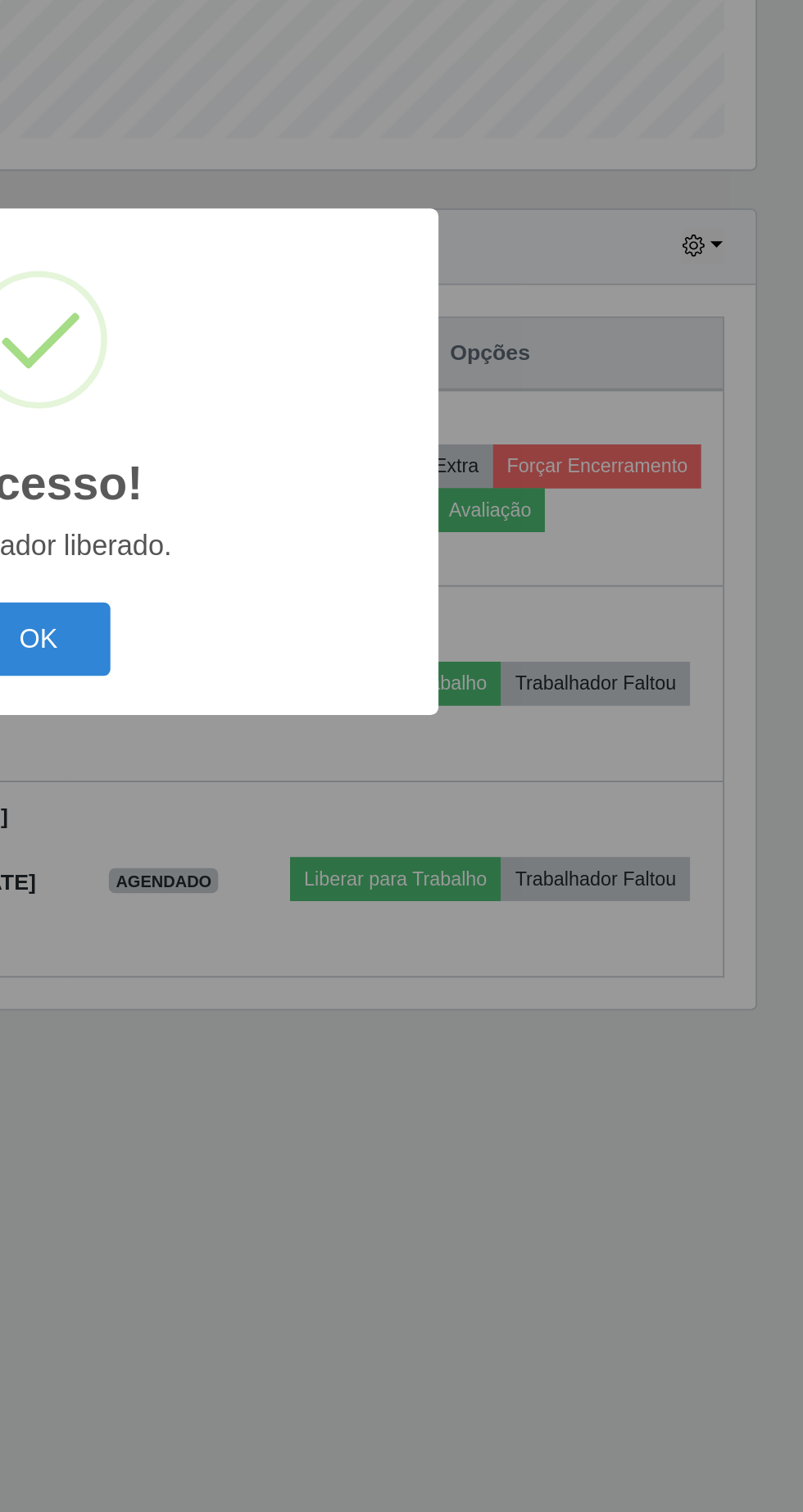
click at [429, 848] on button "OK" at bounding box center [402, 849] width 76 height 39
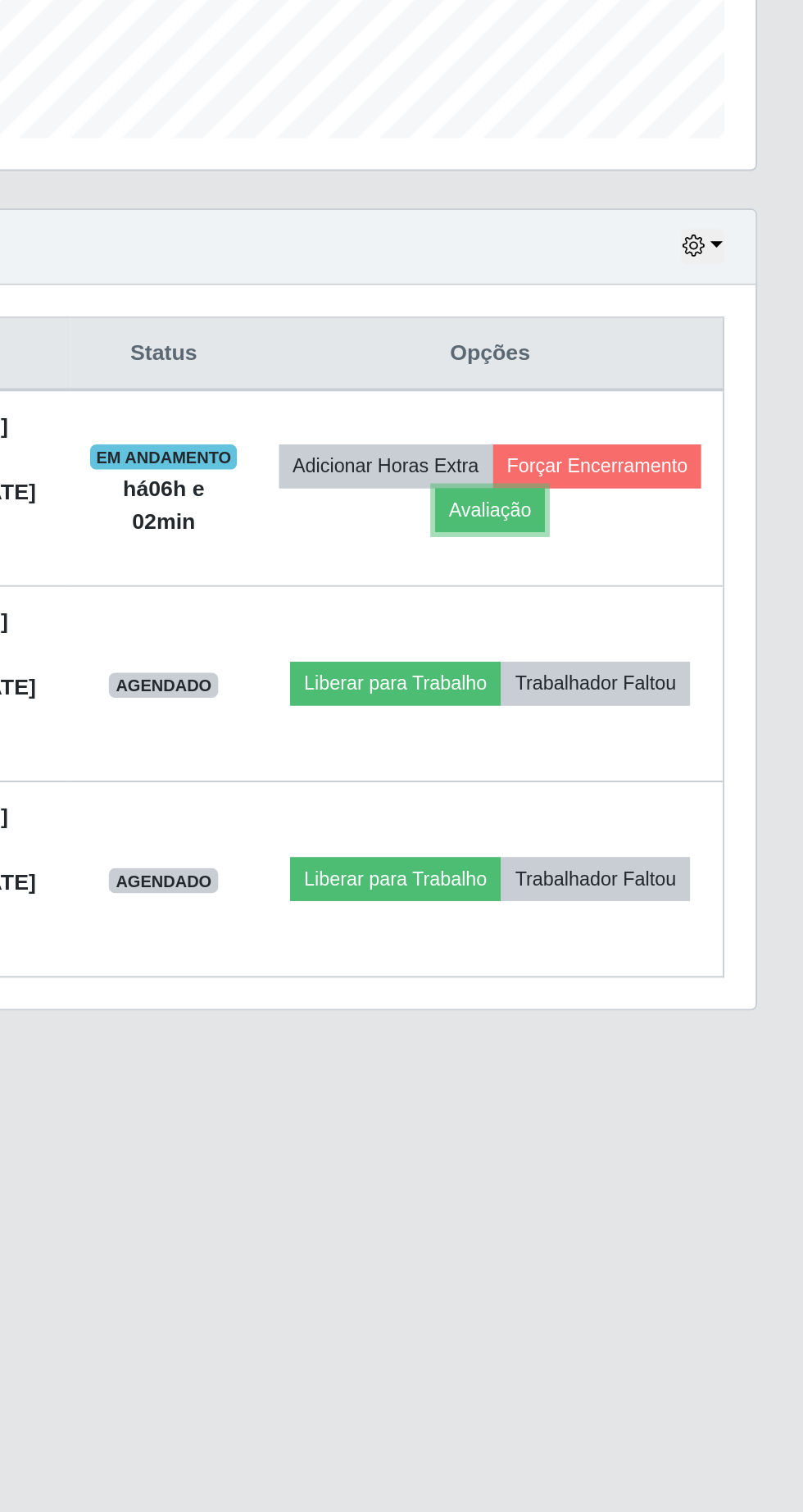
click at [668, 786] on button "Avaliação" at bounding box center [639, 781] width 58 height 23
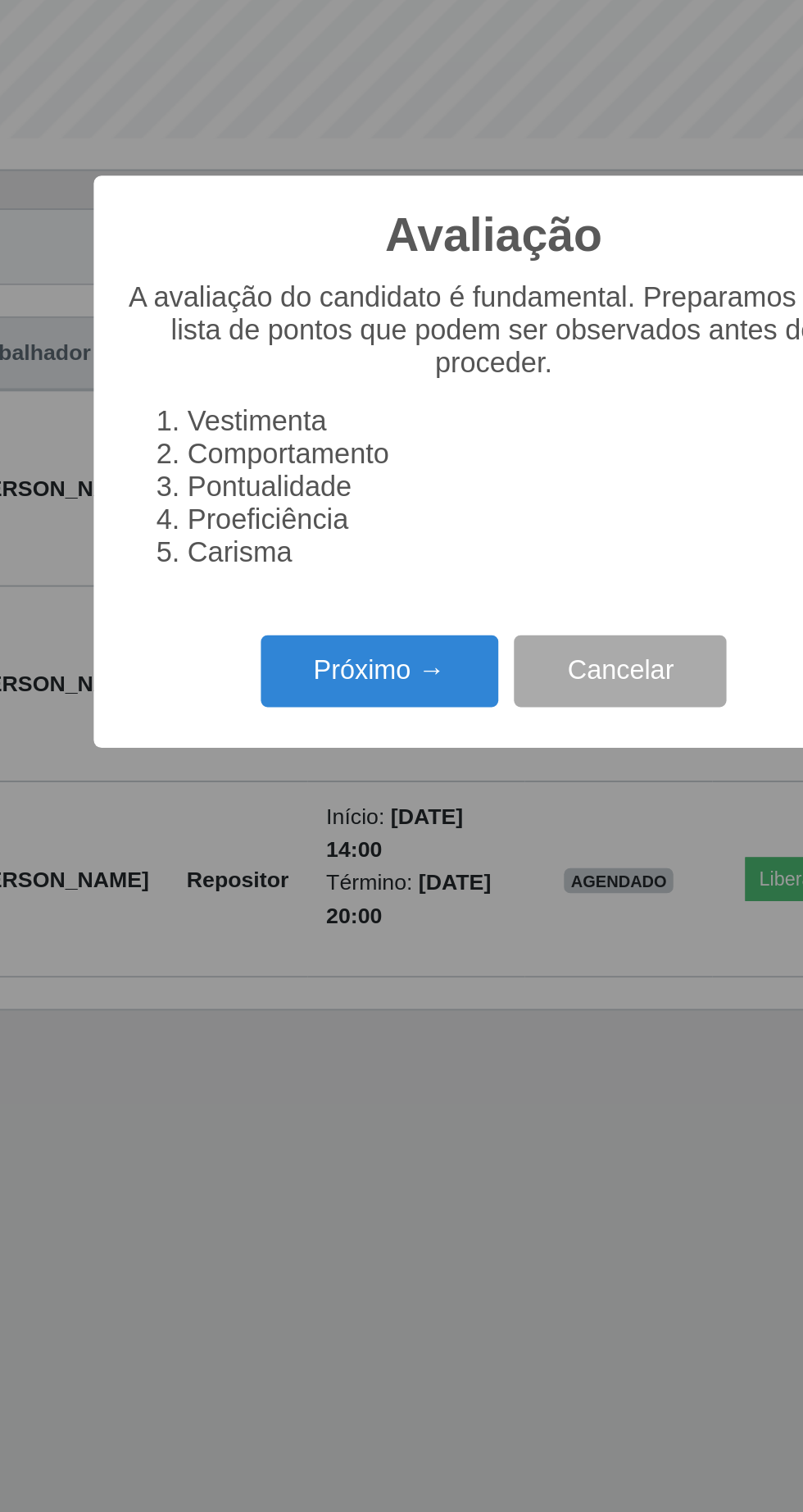
click at [323, 868] on button "Próximo →" at bounding box center [342, 866] width 125 height 39
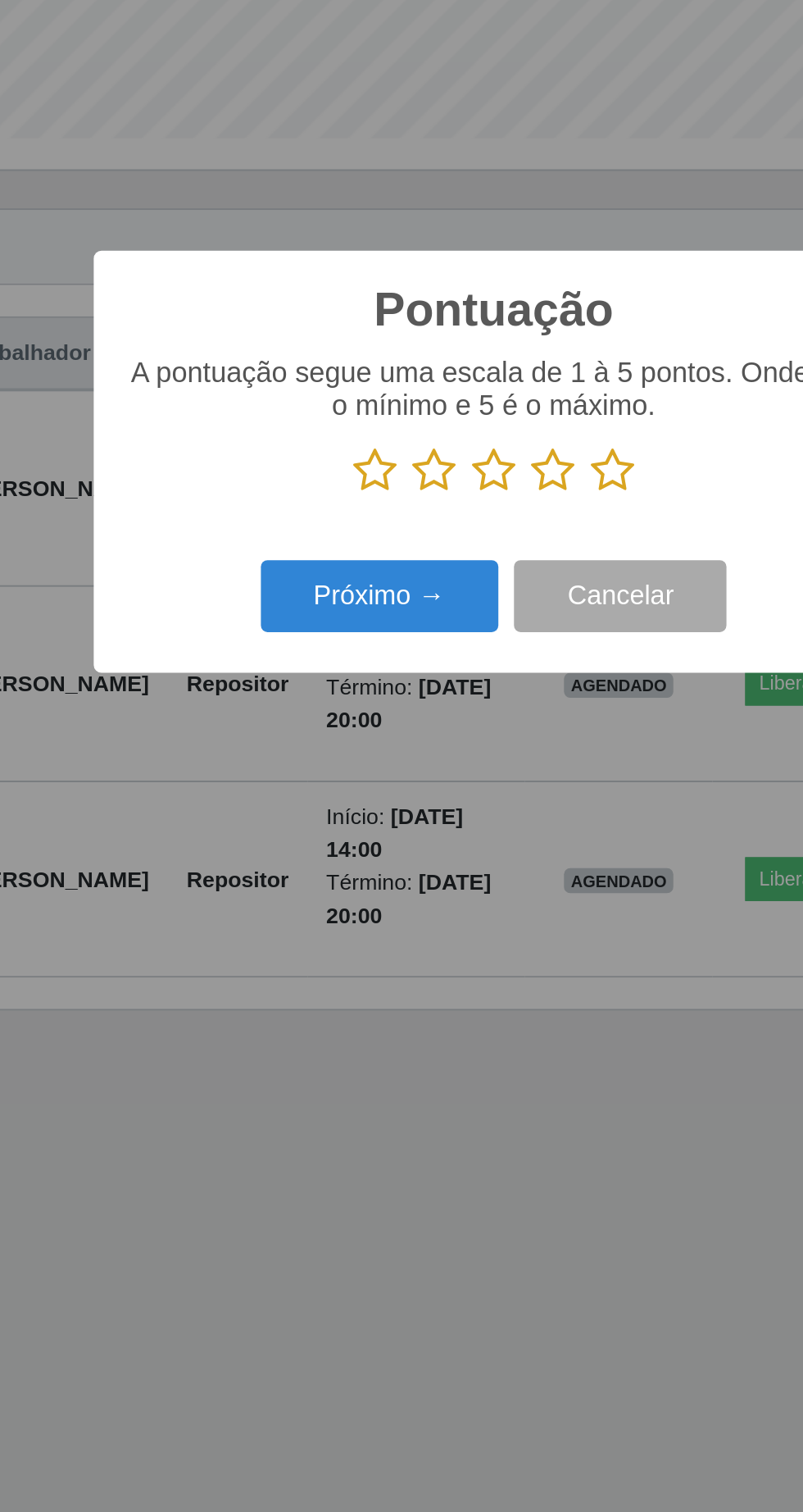
click at [459, 759] on icon at bounding box center [464, 760] width 23 height 24
click at [453, 773] on input "radio" at bounding box center [453, 773] width 0 height 0
click at [338, 829] on button "Próximo →" at bounding box center [342, 827] width 125 height 39
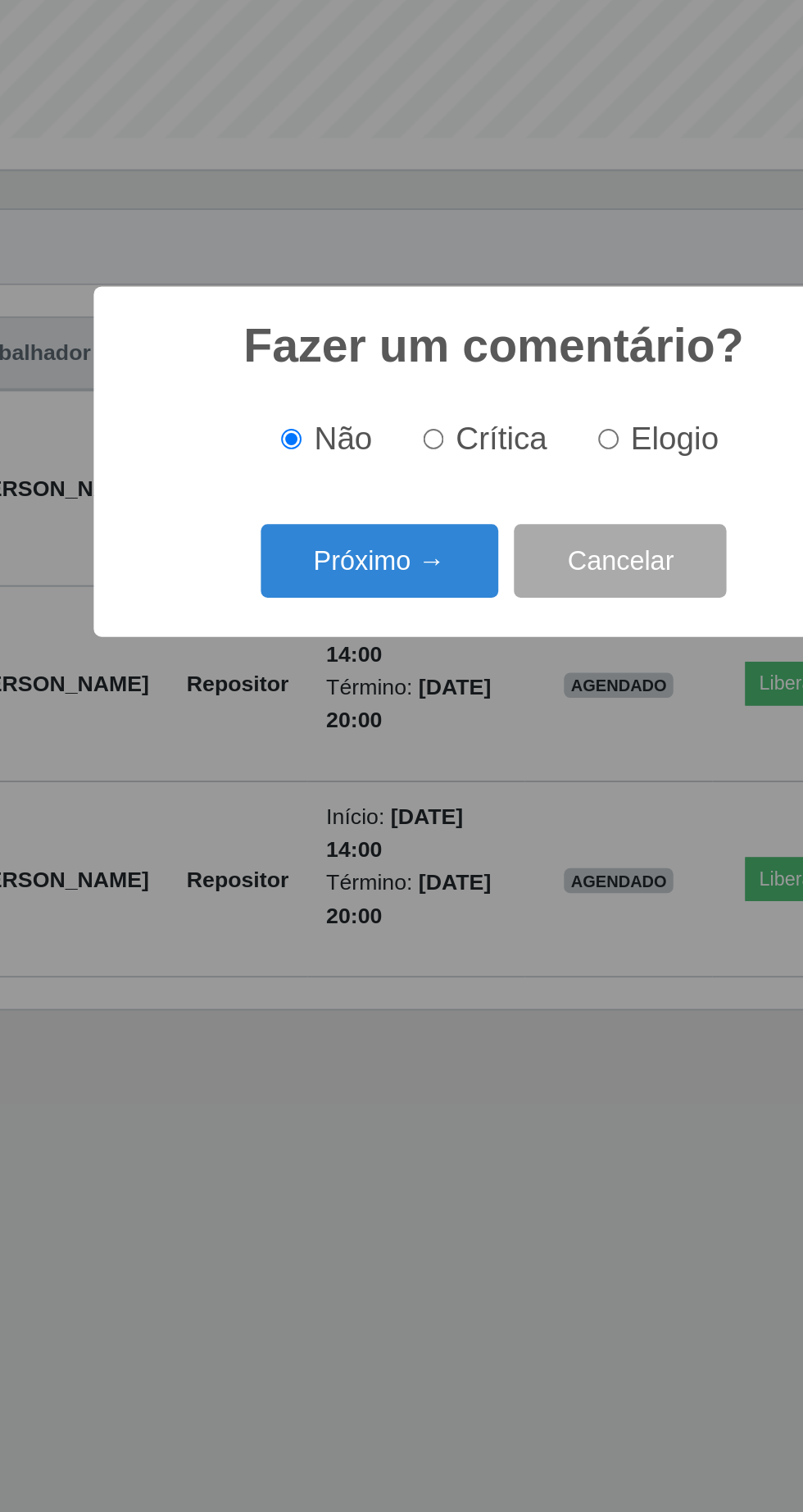
click at [466, 744] on input "Elogio" at bounding box center [461, 743] width 11 height 11
radio input "true"
click at [346, 798] on button "Próximo →" at bounding box center [342, 808] width 125 height 39
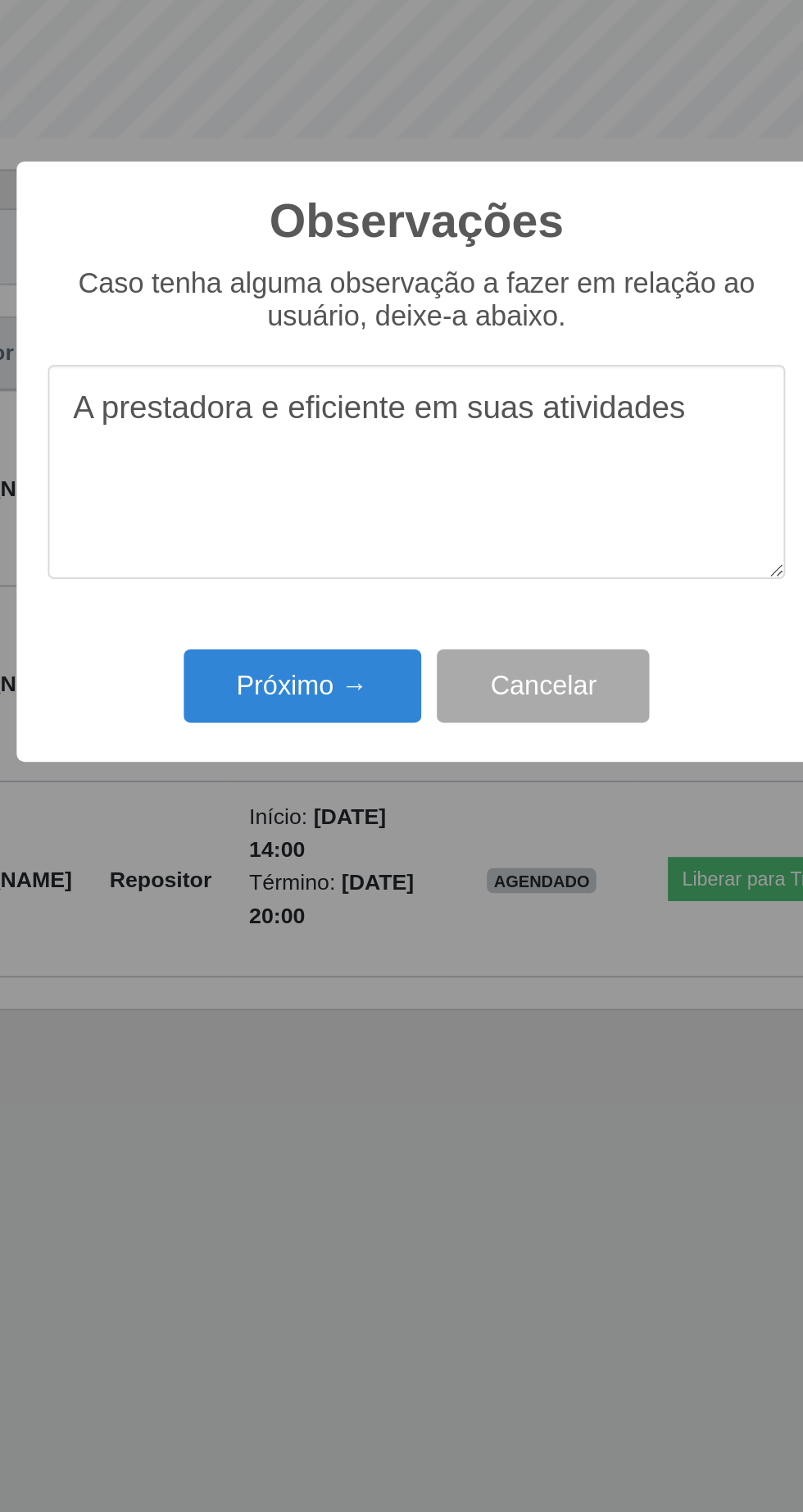
type textarea "A prestadora e eficiente em suas atividades"
click at [346, 871] on button "Próximo →" at bounding box center [342, 874] width 125 height 39
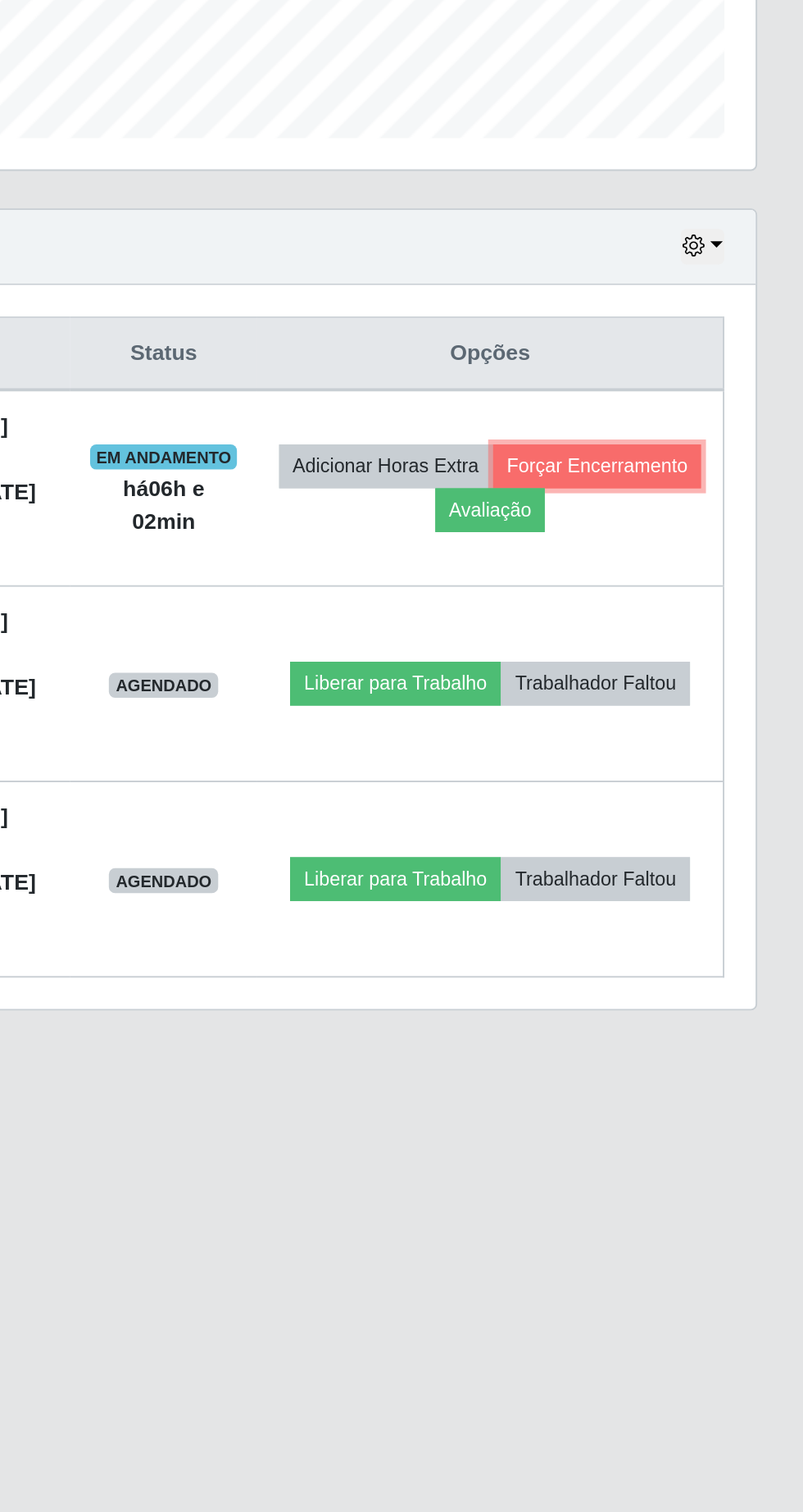
click at [640, 770] on button "Forçar Encerramento" at bounding box center [695, 759] width 110 height 23
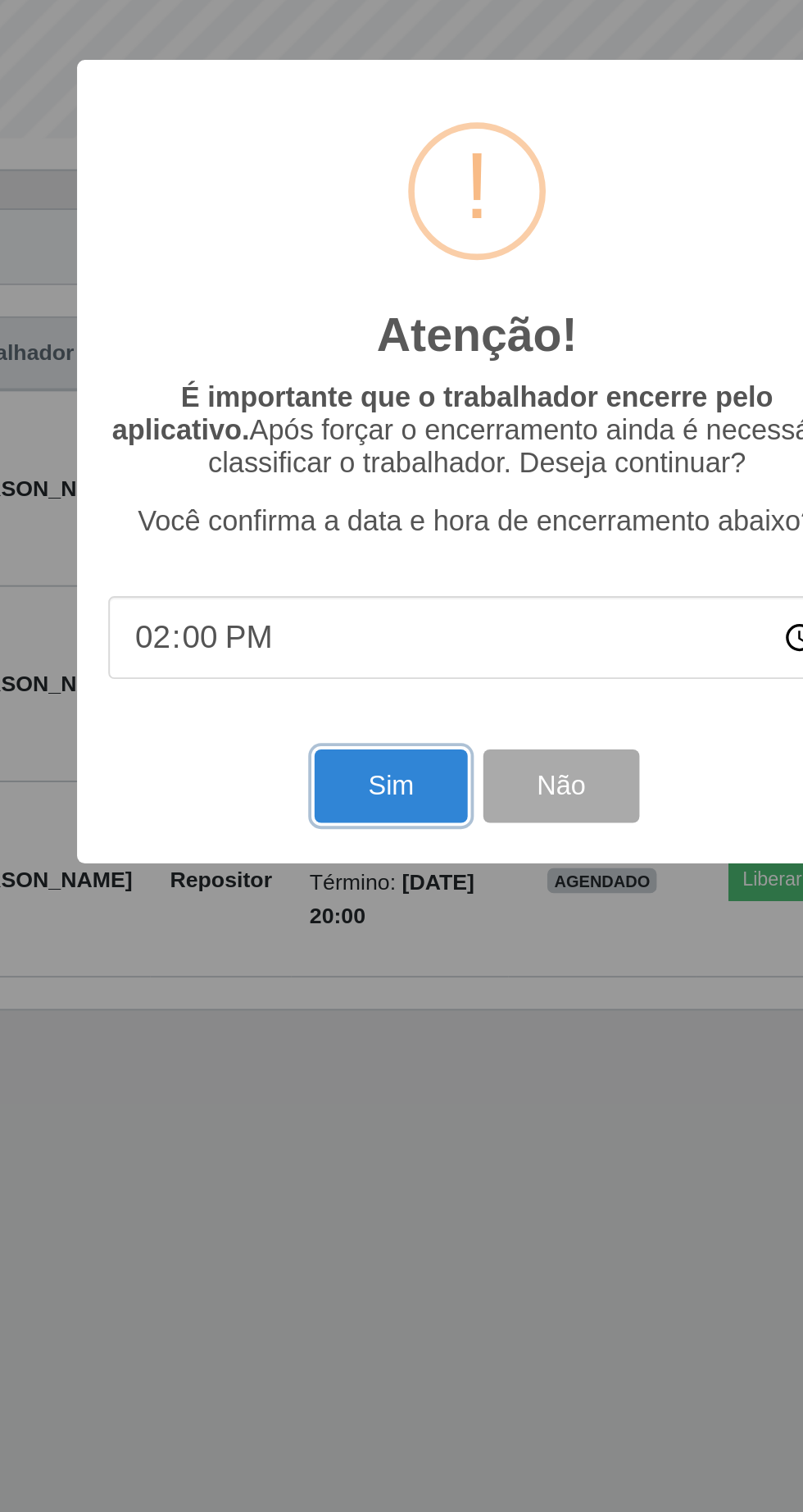
click at [346, 929] on button "Sim" at bounding box center [356, 926] width 79 height 39
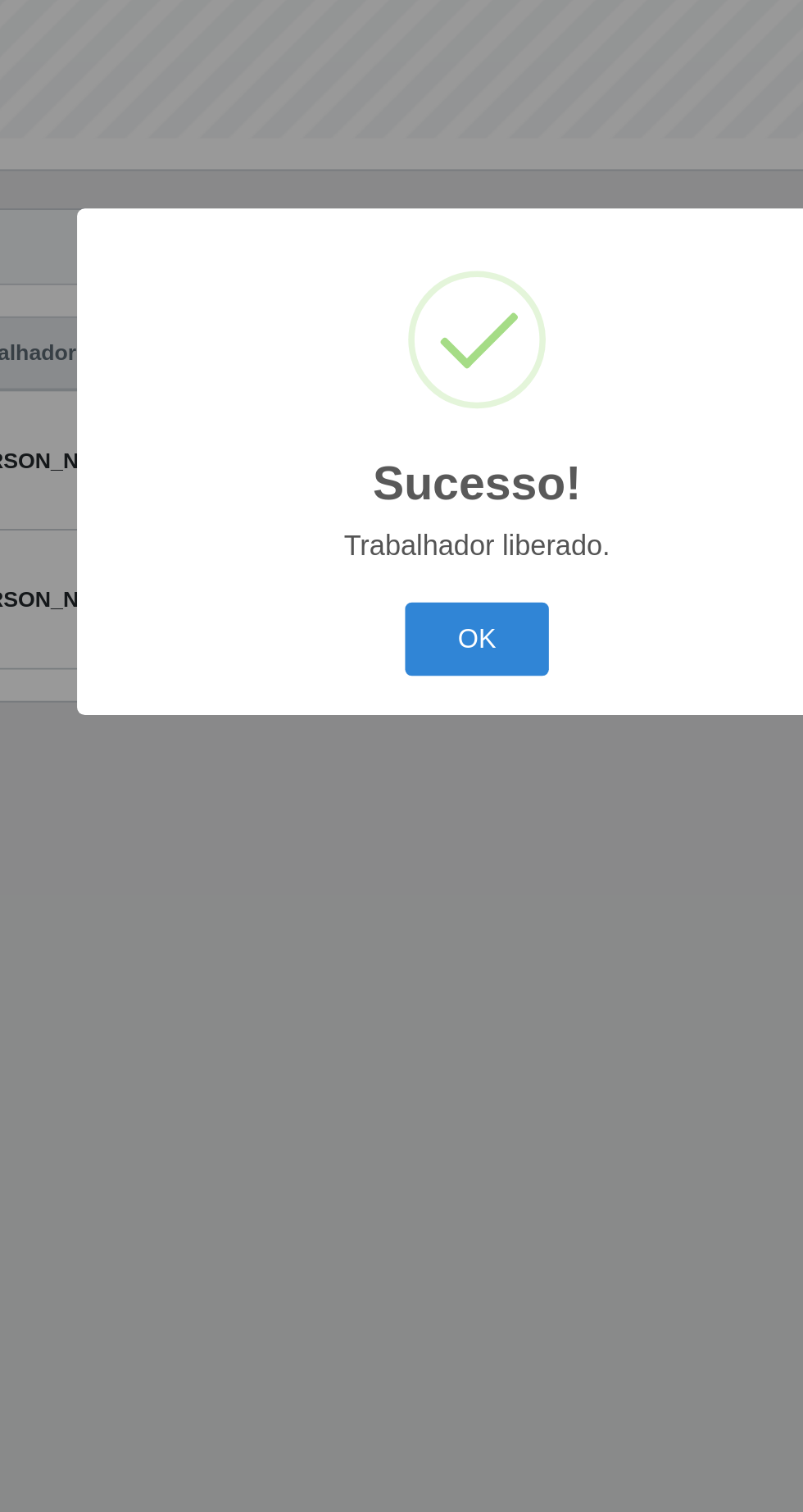
click at [396, 848] on button "OK" at bounding box center [402, 849] width 76 height 39
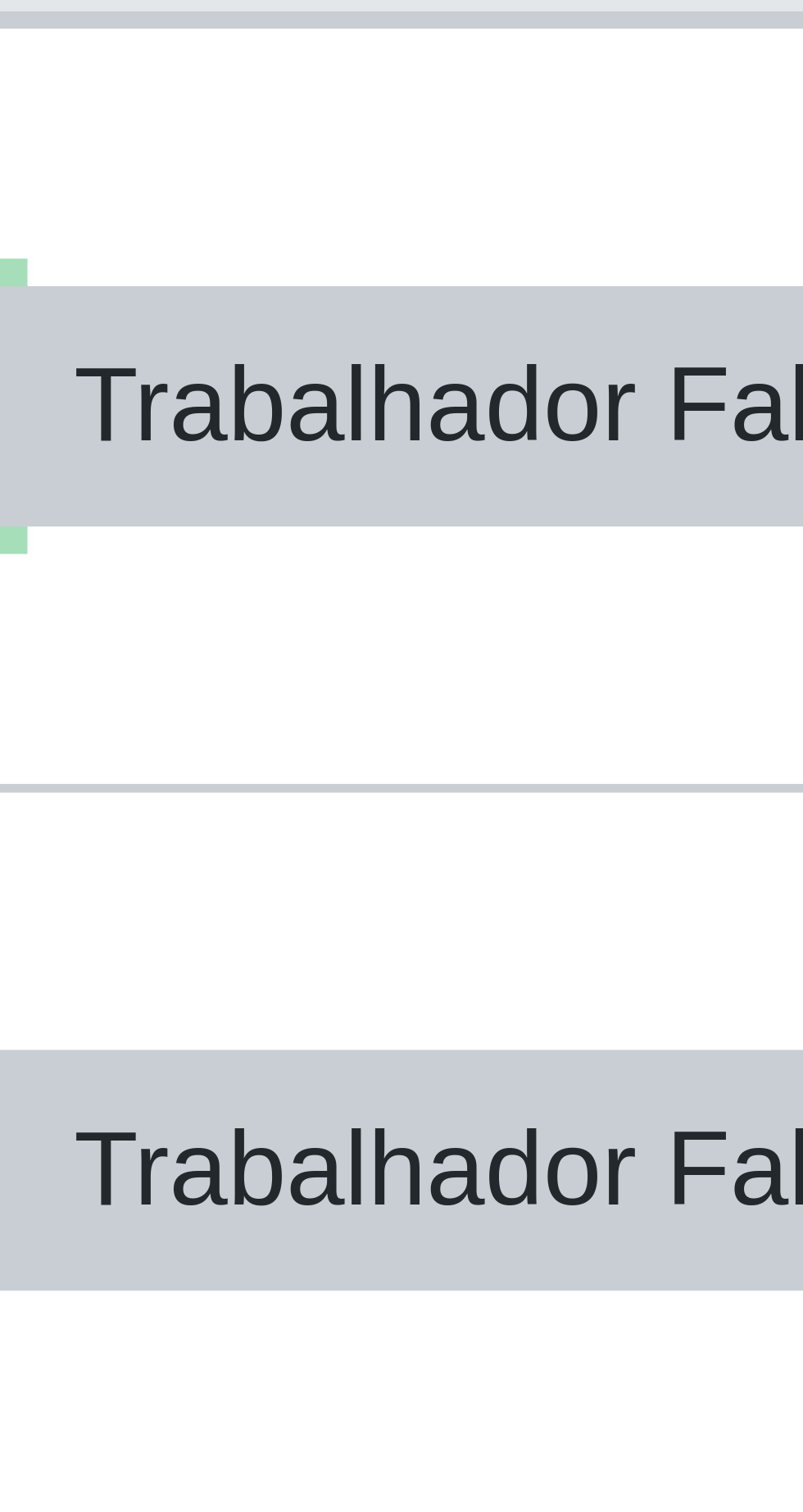
click at [650, 748] on button "Liberar para Trabalho" at bounding box center [594, 755] width 111 height 23
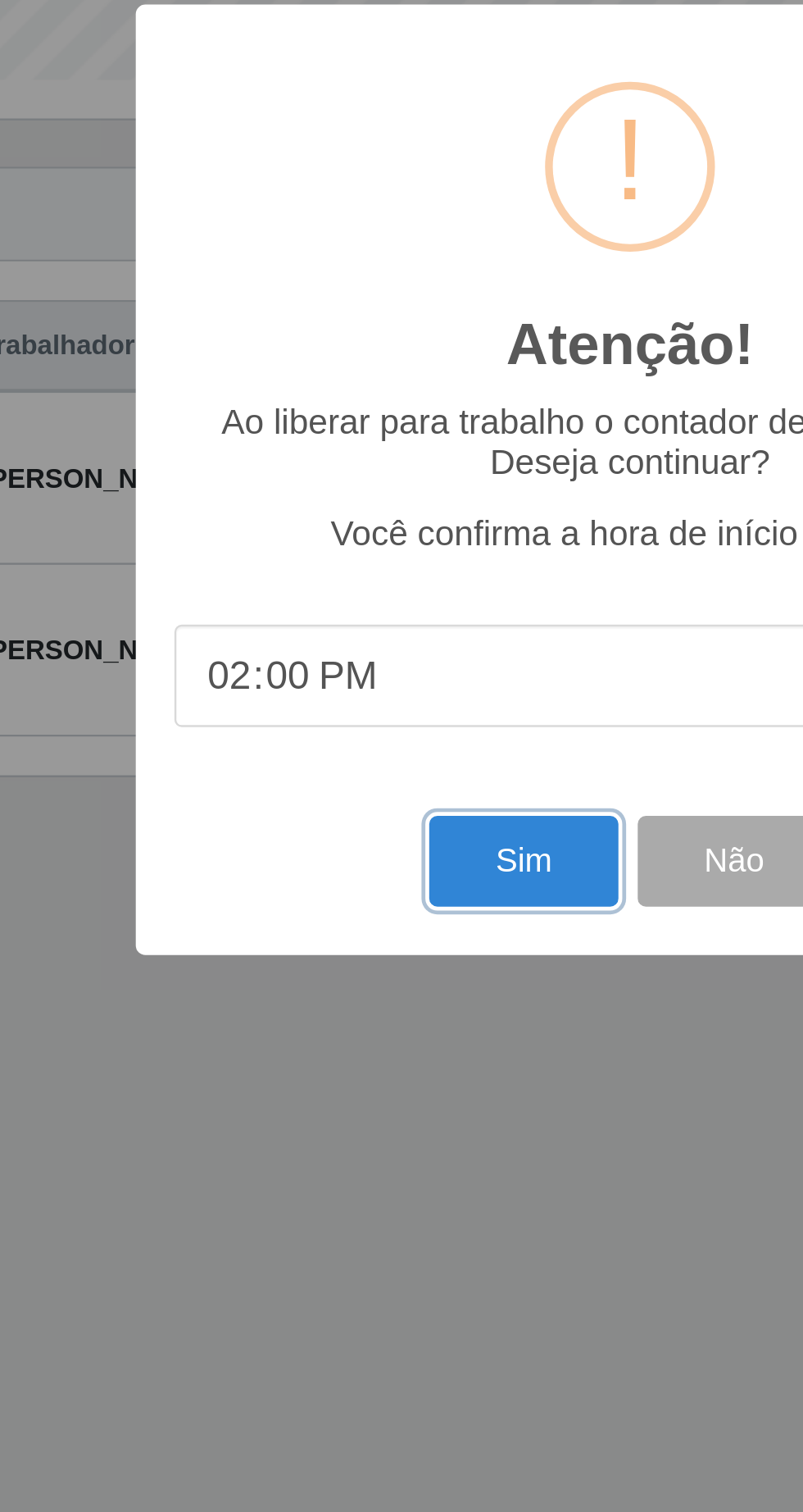
click at [335, 917] on button "Sim" at bounding box center [356, 918] width 79 height 39
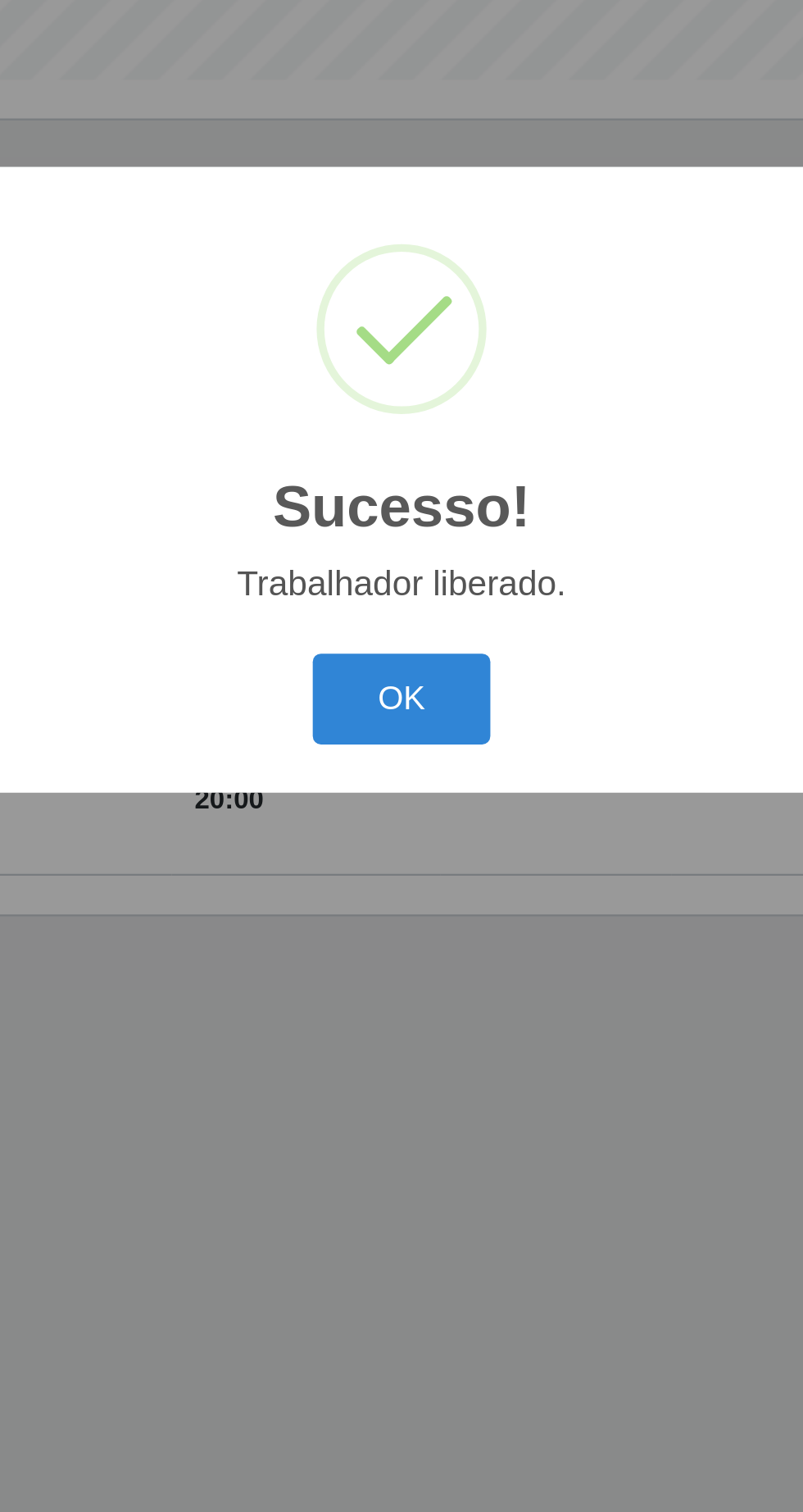
click at [418, 849] on button "OK" at bounding box center [402, 849] width 76 height 39
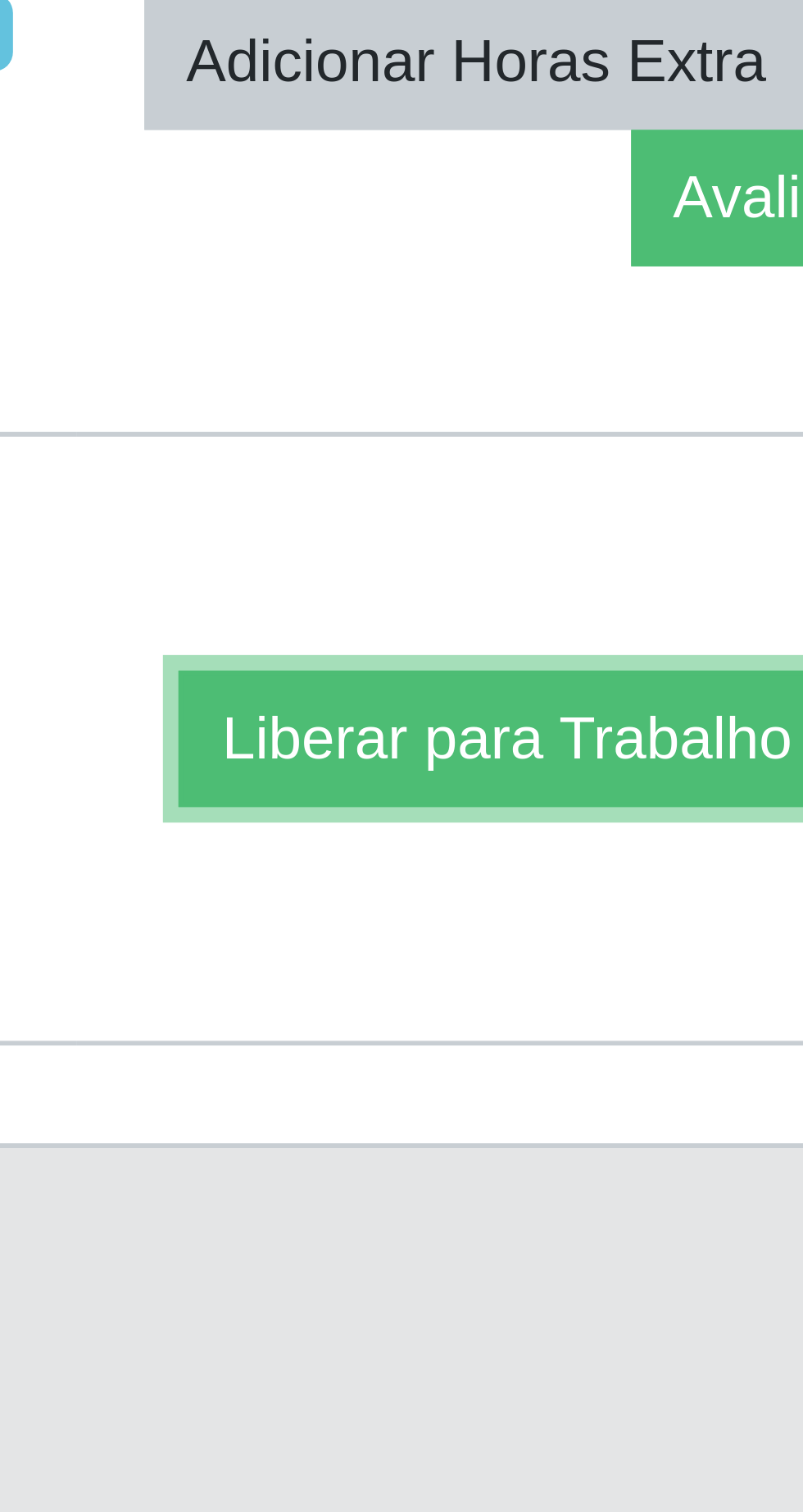
click at [576, 873] on button "Liberar para Trabalho" at bounding box center [589, 873] width 111 height 23
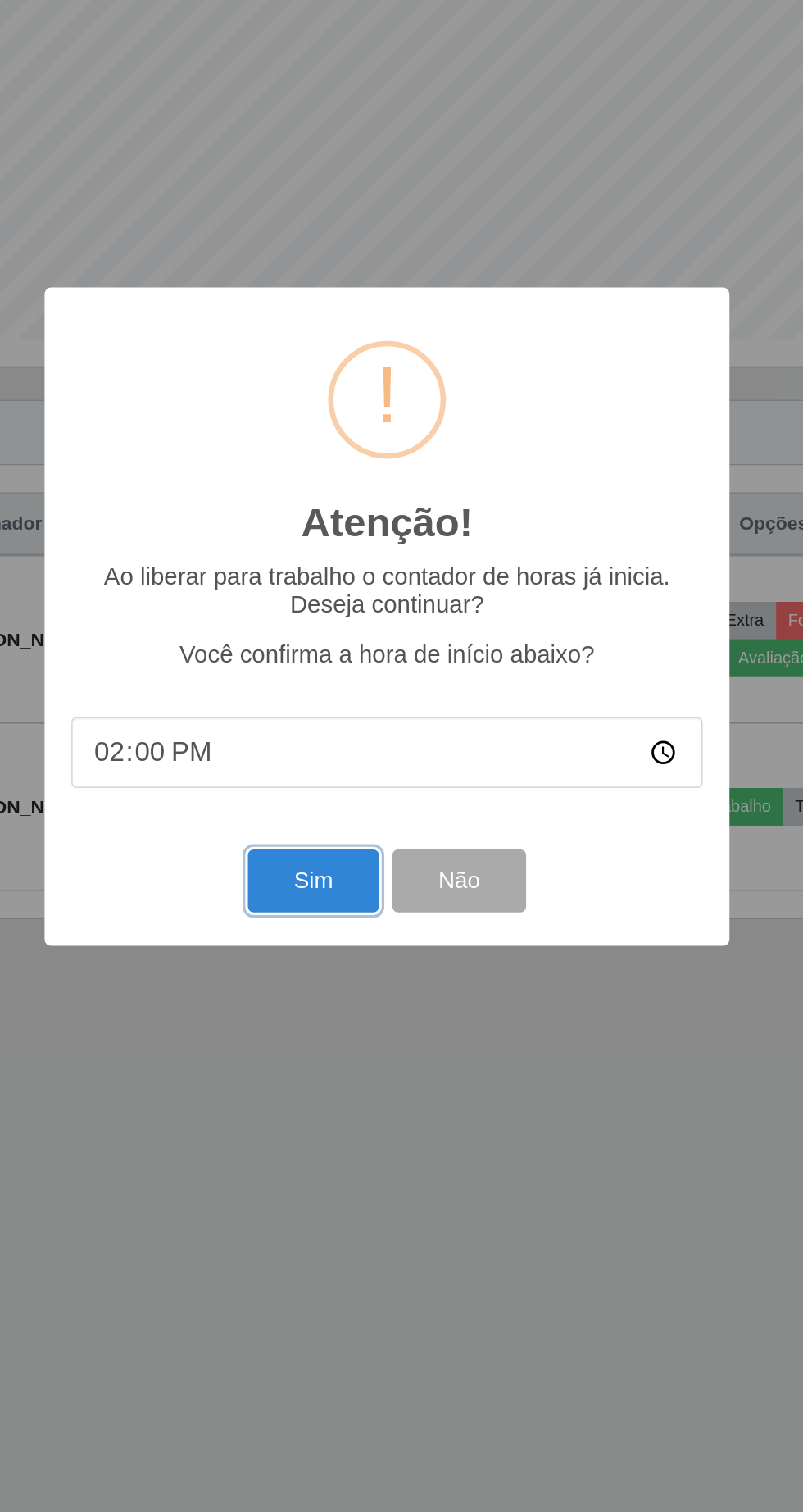
click at [336, 922] on button "Sim" at bounding box center [356, 918] width 79 height 39
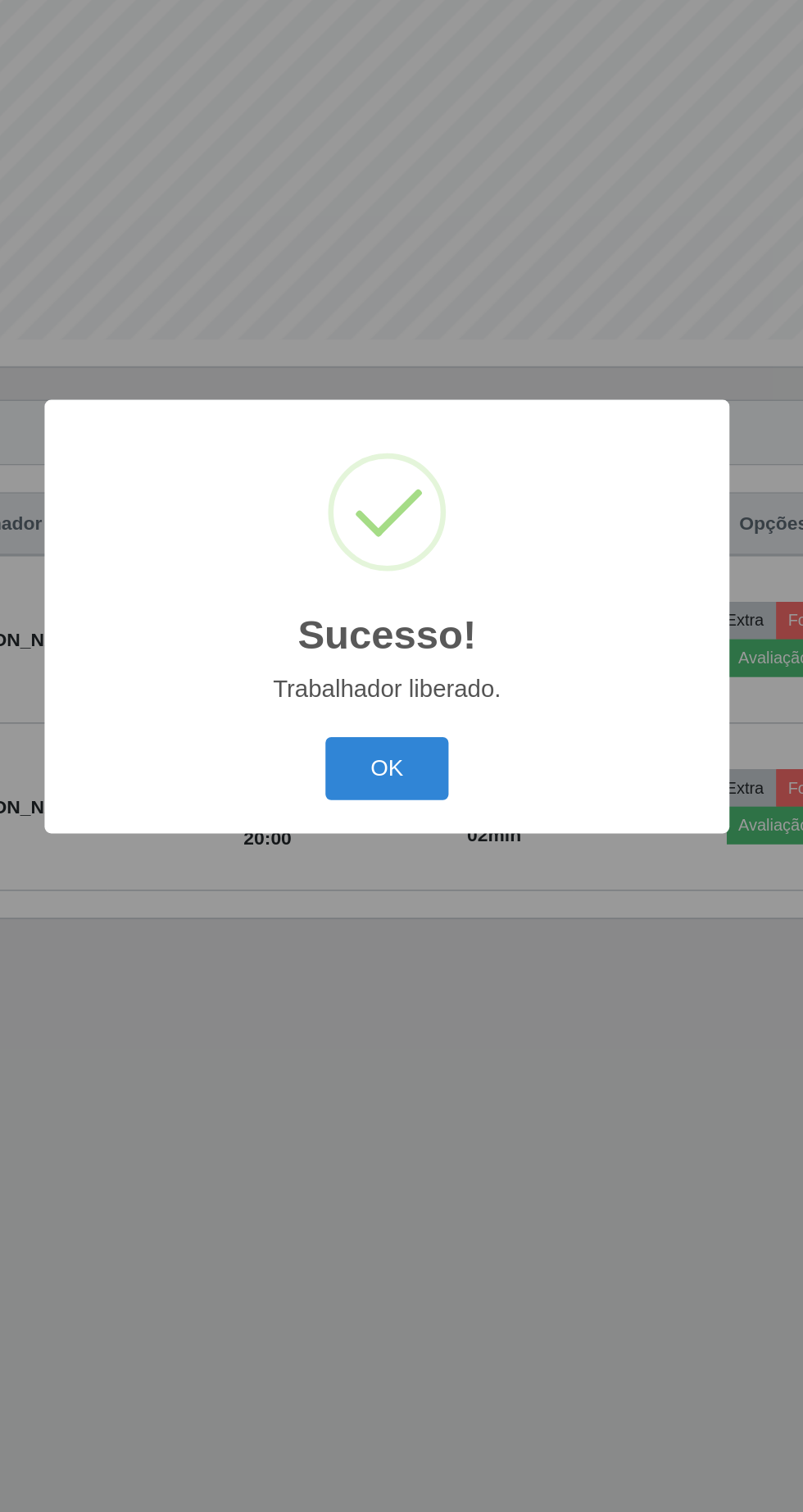
click at [422, 855] on button "OK" at bounding box center [402, 849] width 76 height 39
